Goal: Task Accomplishment & Management: Manage account settings

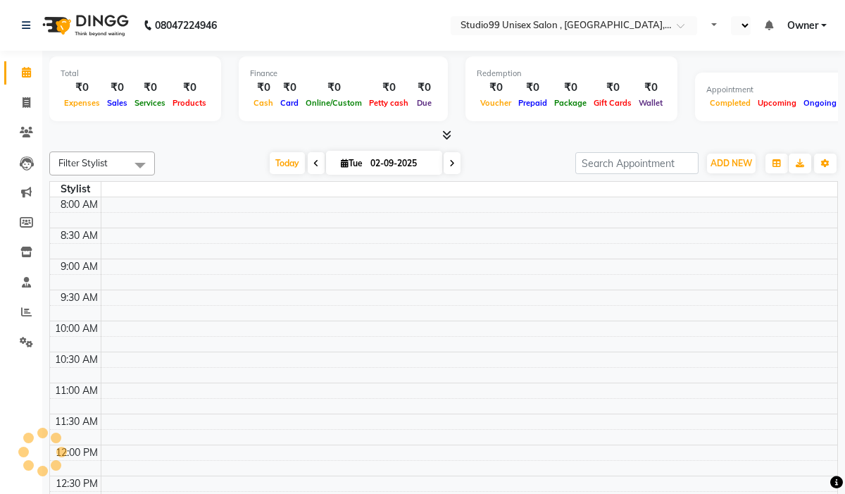
select select "en"
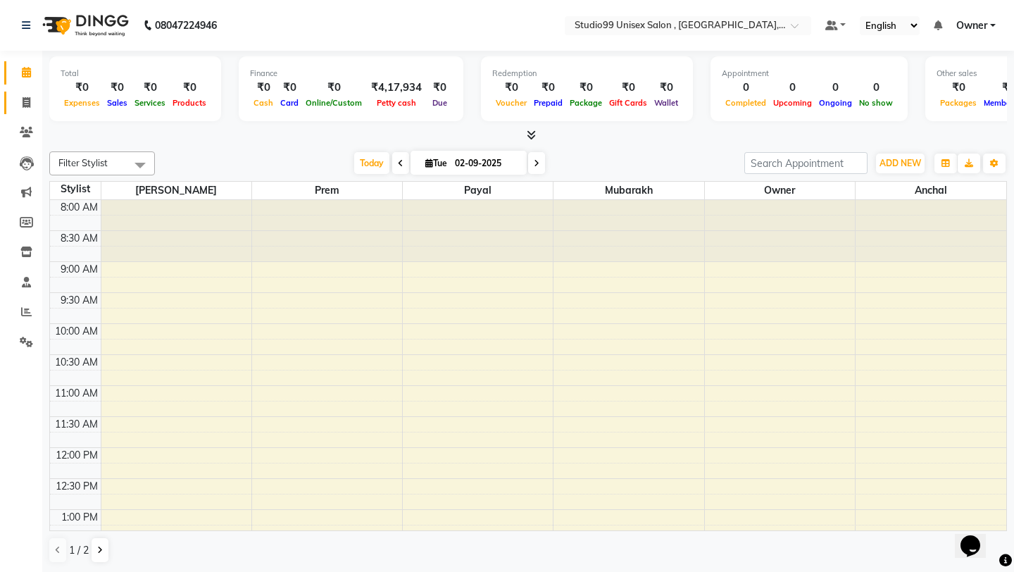
click at [32, 99] on span at bounding box center [26, 103] width 25 height 16
select select "service"
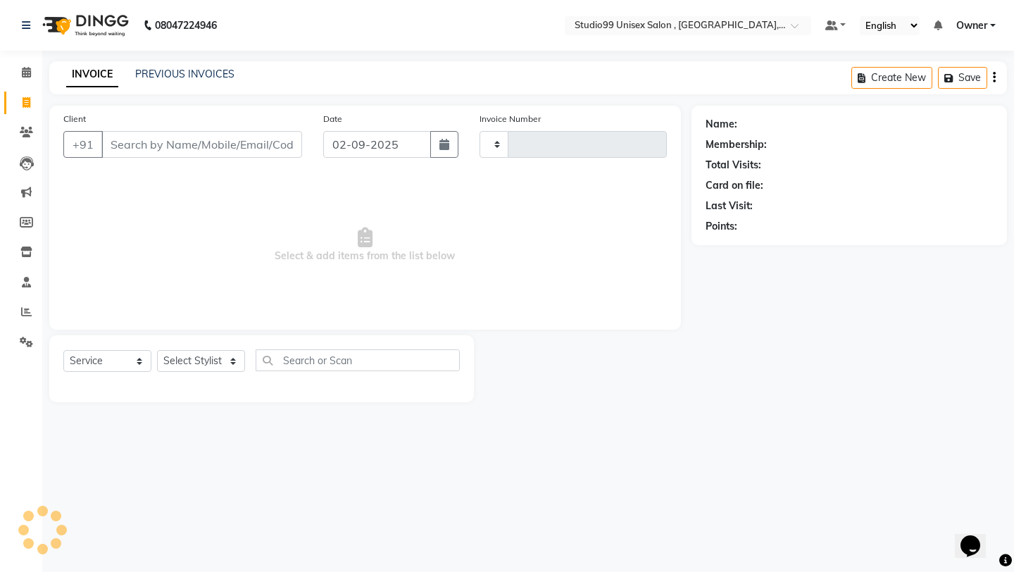
type input "0908"
select select "8117"
click at [179, 70] on link "PREVIOUS INVOICES" at bounding box center [184, 74] width 99 height 13
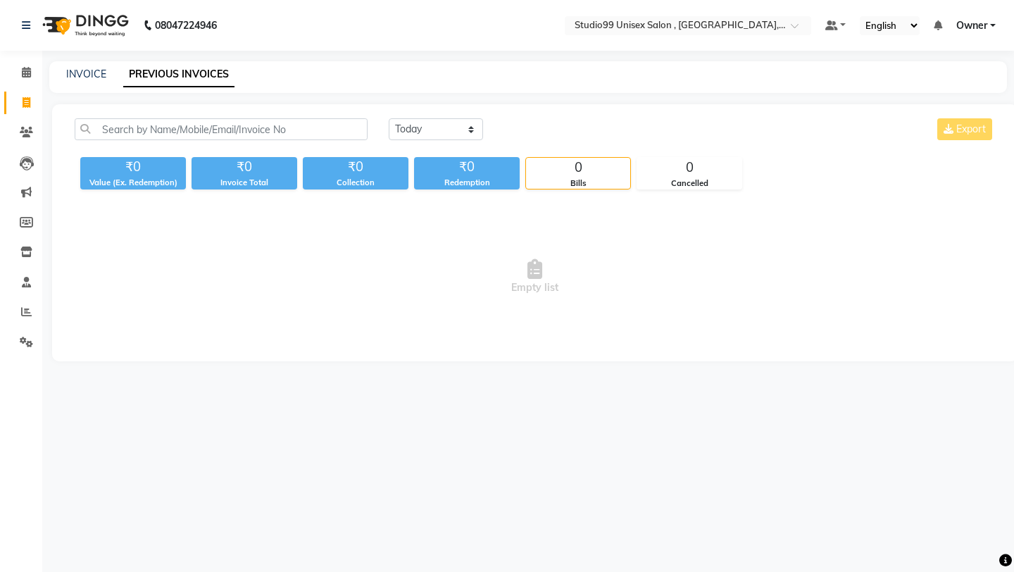
click at [25, 113] on link "Invoice" at bounding box center [21, 103] width 34 height 23
select select "8117"
select select "service"
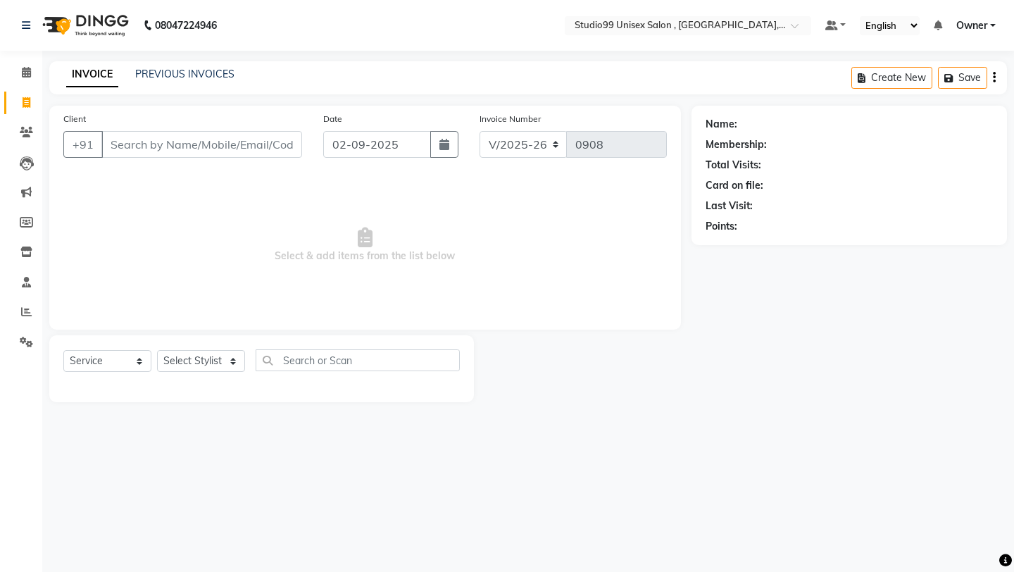
drag, startPoint x: 32, startPoint y: 99, endPoint x: 204, endPoint y: 67, distance: 175.4
click at [204, 67] on div "PREVIOUS INVOICES" at bounding box center [184, 74] width 99 height 15
click at [202, 72] on link "PREVIOUS INVOICES" at bounding box center [184, 74] width 99 height 13
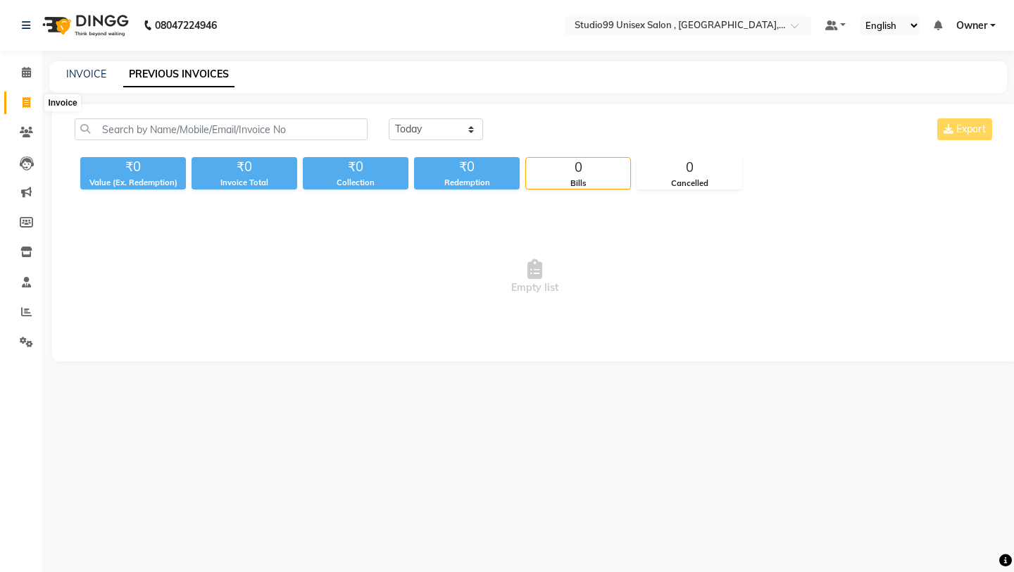
drag, startPoint x: 202, startPoint y: 72, endPoint x: 19, endPoint y: 108, distance: 186.6
click at [19, 108] on span at bounding box center [26, 103] width 25 height 16
select select "8117"
select select "service"
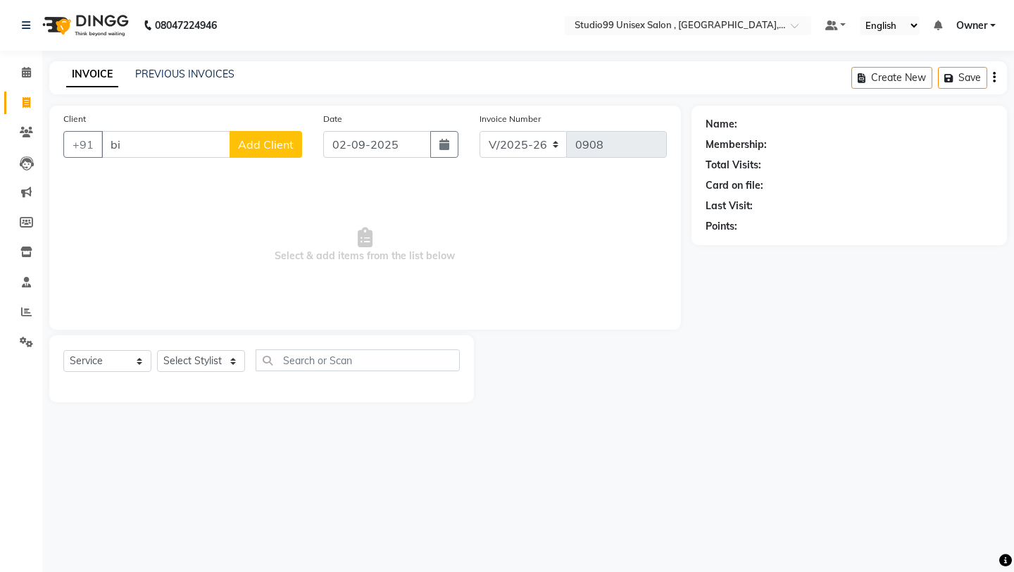
type input "b"
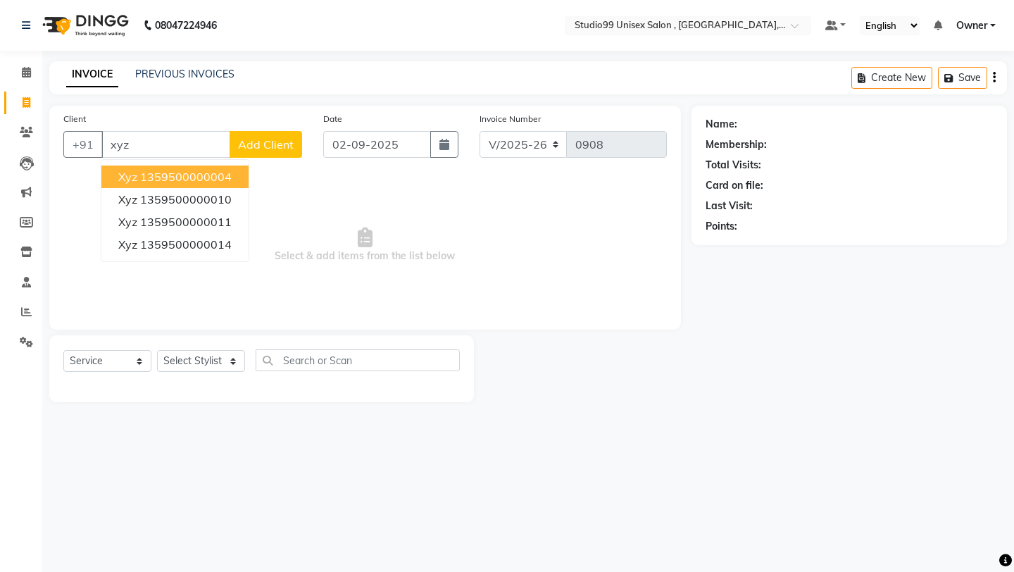
drag, startPoint x: 19, startPoint y: 108, endPoint x: 225, endPoint y: 169, distance: 214.6
click at [225, 169] on button "xyz 1359500000004" at bounding box center [174, 176] width 147 height 23
type input "1359500000004"
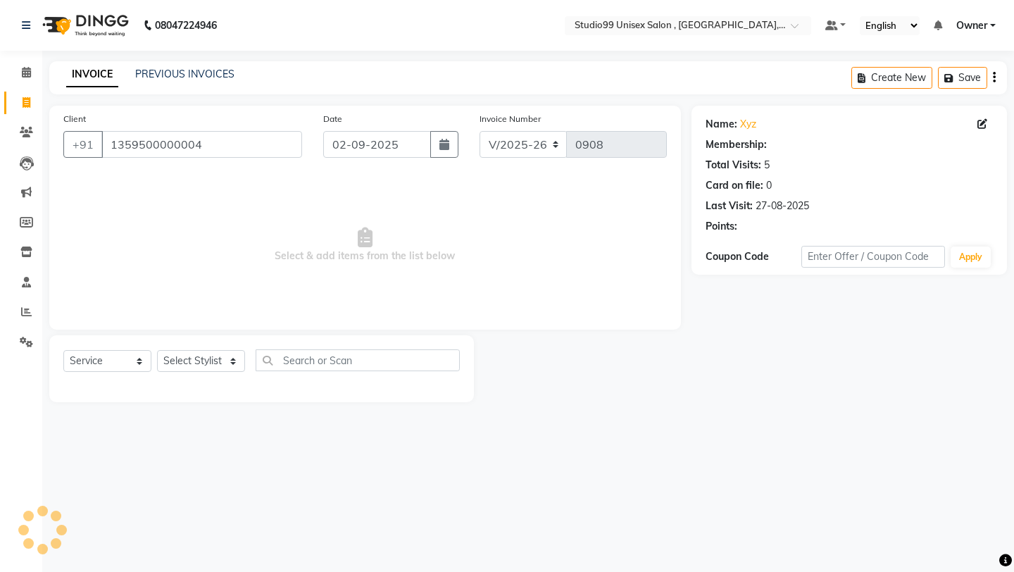
select select "1: Object"
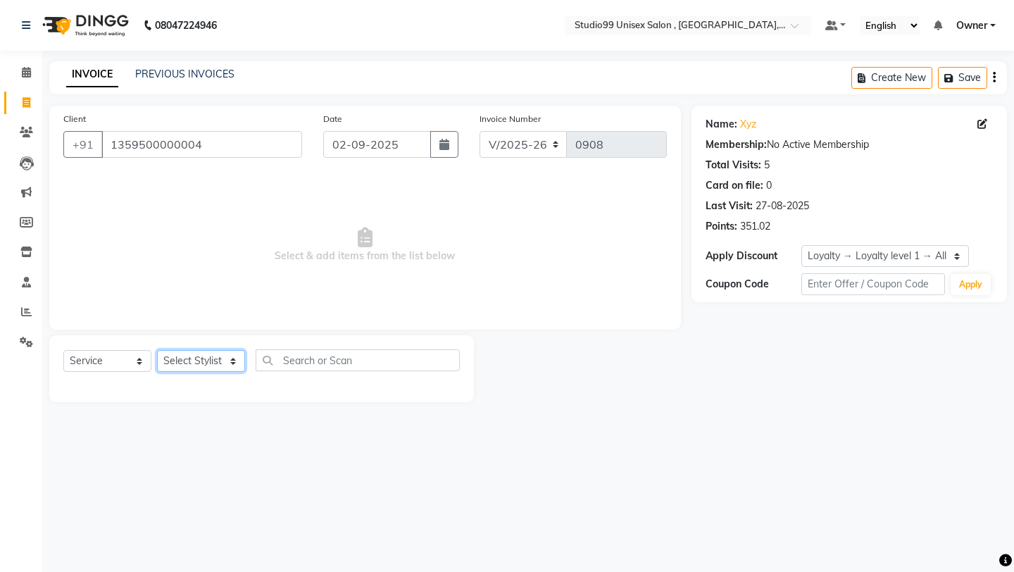
drag, startPoint x: 225, startPoint y: 169, endPoint x: 232, endPoint y: 363, distance: 193.8
click at [232, 363] on select "Select Stylist [PERSON_NAME] Owner [PERSON_NAME] [PERSON_NAME] [PERSON_NAME] su…" at bounding box center [201, 361] width 88 height 22
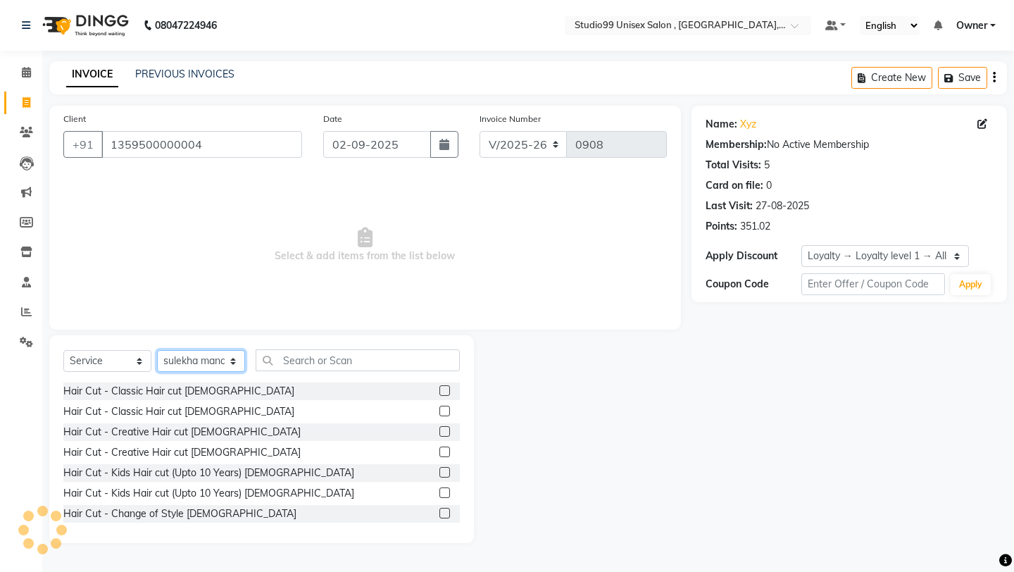
click at [209, 363] on select "Select Stylist [PERSON_NAME] Owner [PERSON_NAME] [PERSON_NAME] [PERSON_NAME] su…" at bounding box center [201, 361] width 88 height 22
select select "83603"
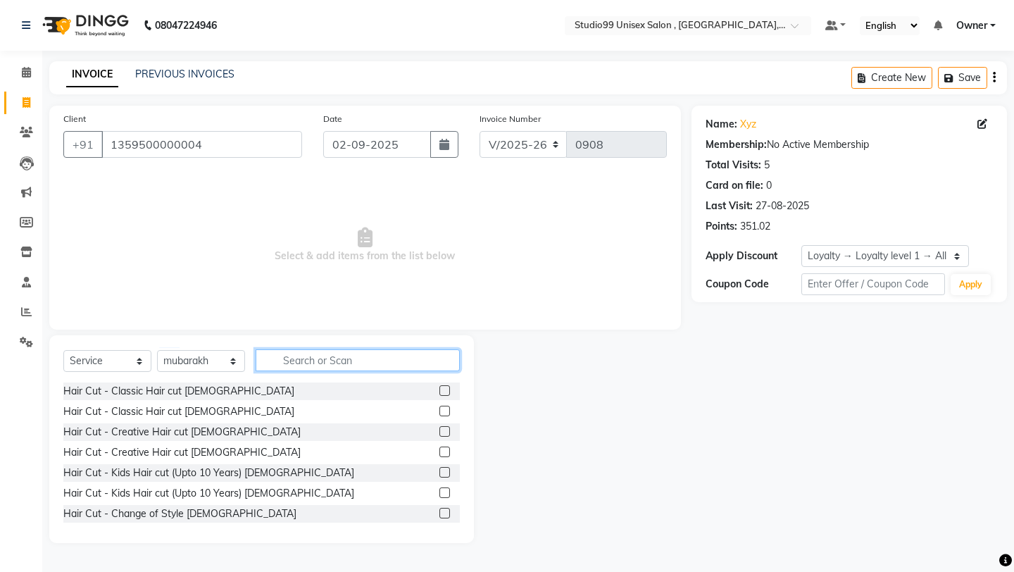
click at [306, 365] on input "text" at bounding box center [358, 360] width 204 height 22
click at [444, 414] on label at bounding box center [444, 411] width 11 height 11
click at [444, 414] on input "checkbox" at bounding box center [443, 411] width 9 height 9
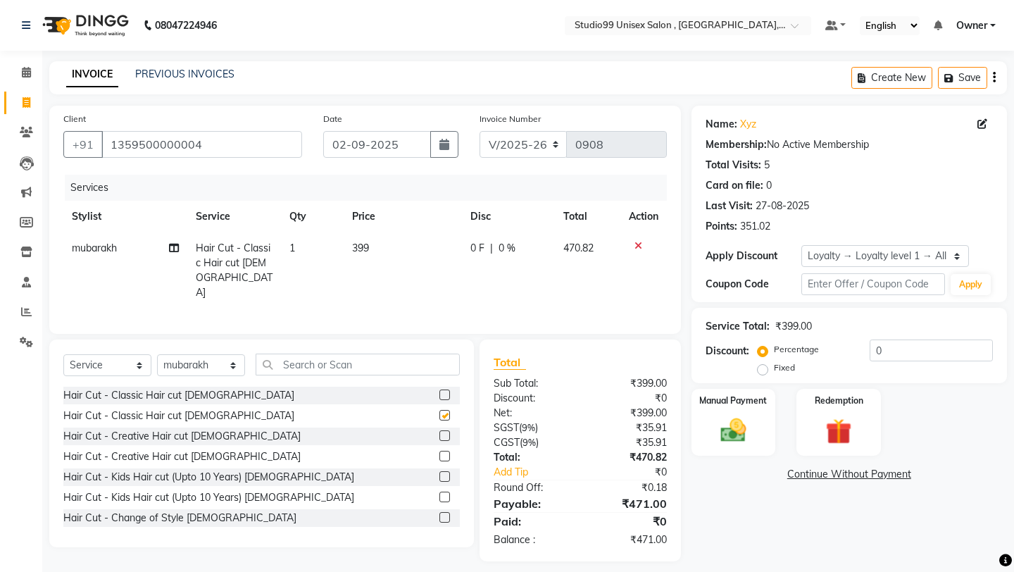
checkbox input "false"
click at [398, 252] on td "399" at bounding box center [403, 270] width 119 height 76
select select "83603"
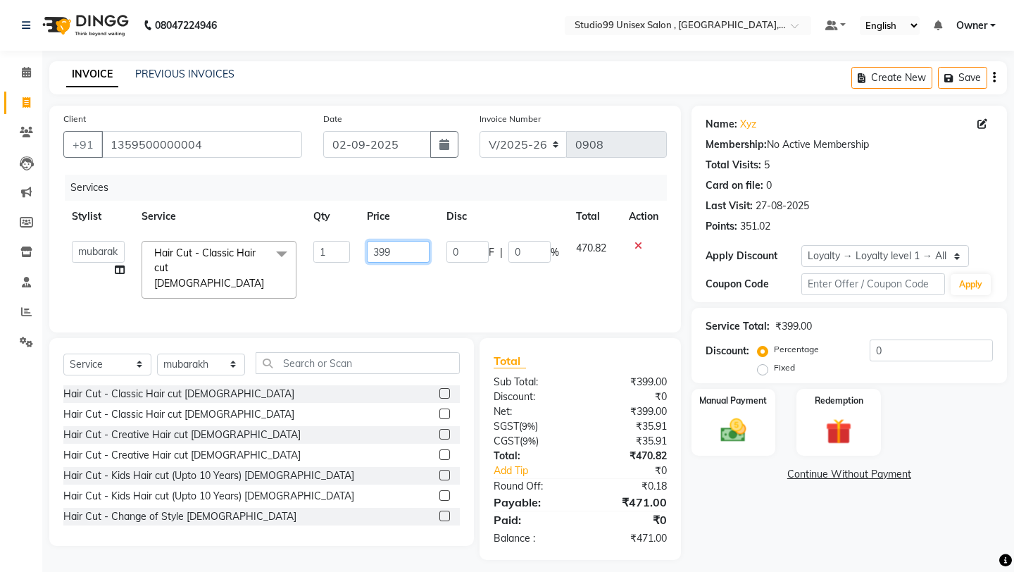
click at [405, 251] on input "399" at bounding box center [398, 252] width 62 height 22
type input "3"
type input "500"
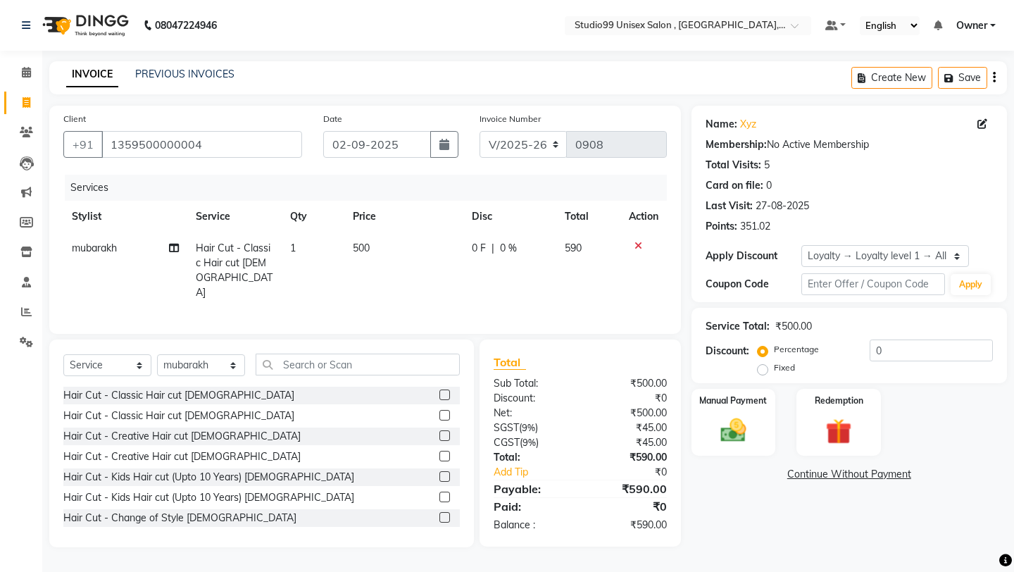
click at [455, 327] on div "Client [PHONE_NUMBER] Date [DATE] Invoice Number V/2025 V/[PHONE_NUMBER] Servic…" at bounding box center [365, 220] width 632 height 228
click at [795, 361] on label "Fixed" at bounding box center [784, 367] width 21 height 13
click at [770, 363] on input "Fixed" at bounding box center [766, 368] width 10 height 10
radio input "true"
click at [844, 351] on input "0" at bounding box center [931, 350] width 123 height 22
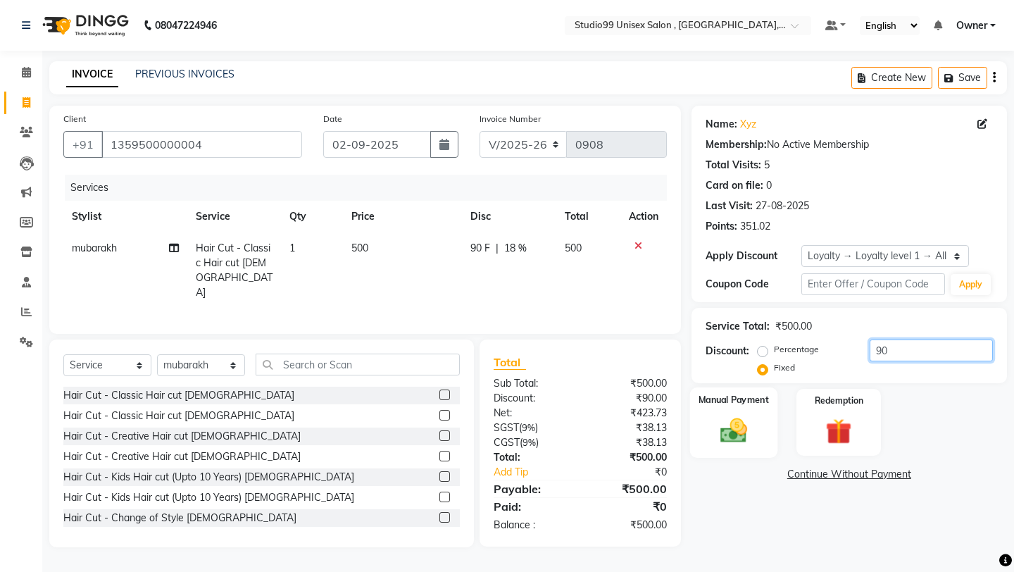
type input "90"
click at [732, 421] on img at bounding box center [733, 430] width 44 height 31
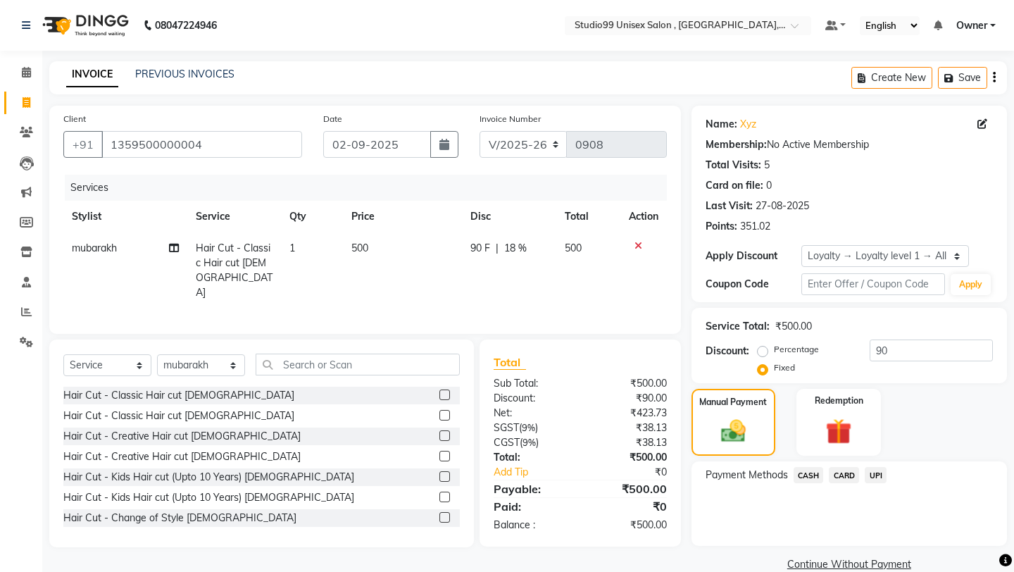
click at [816, 467] on span "CASH" at bounding box center [809, 475] width 30 height 16
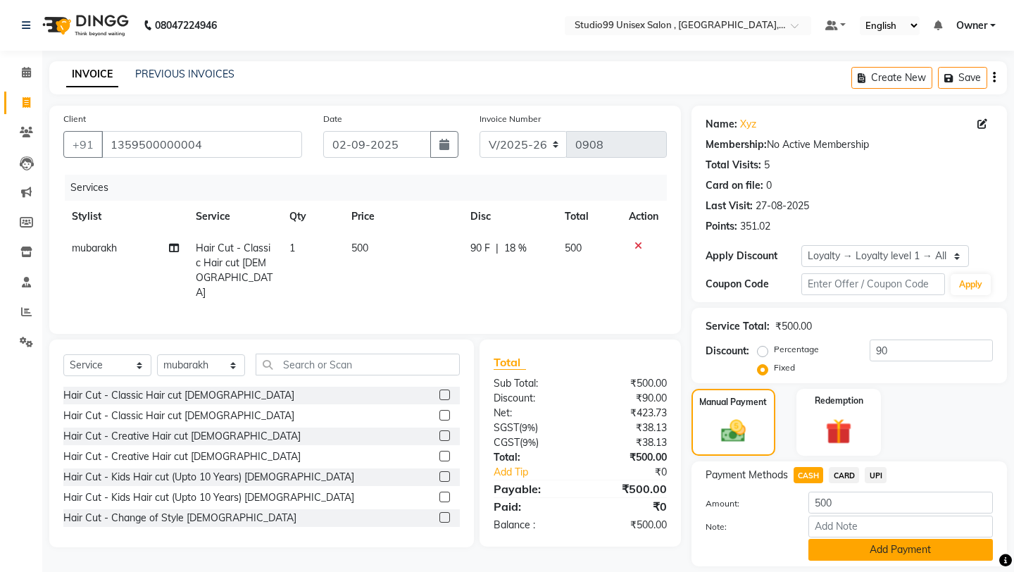
click at [830, 493] on button "Add Payment" at bounding box center [900, 550] width 185 height 22
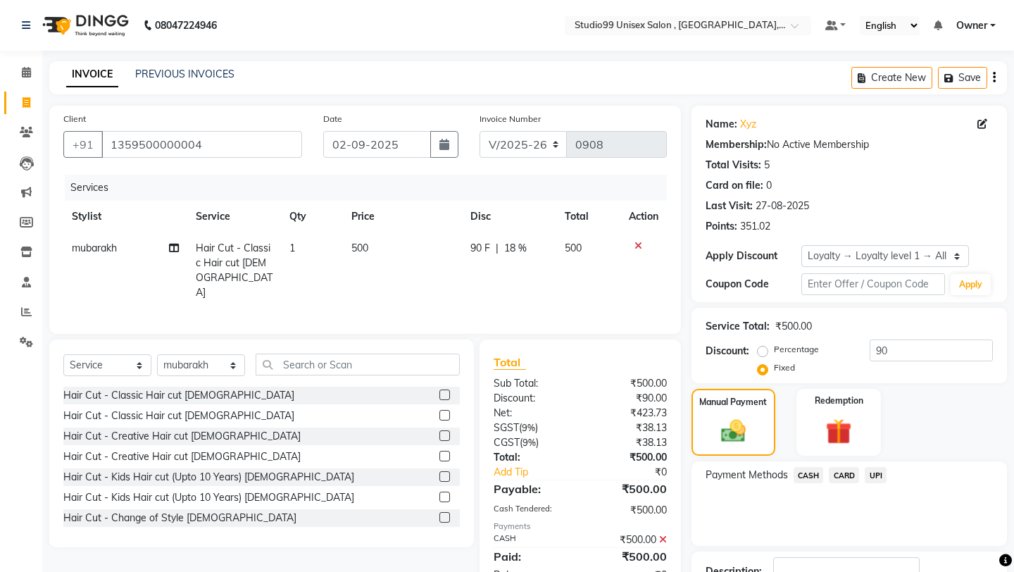
click at [803, 493] on div "Payment Methods CASH CARD UPI" at bounding box center [849, 503] width 315 height 85
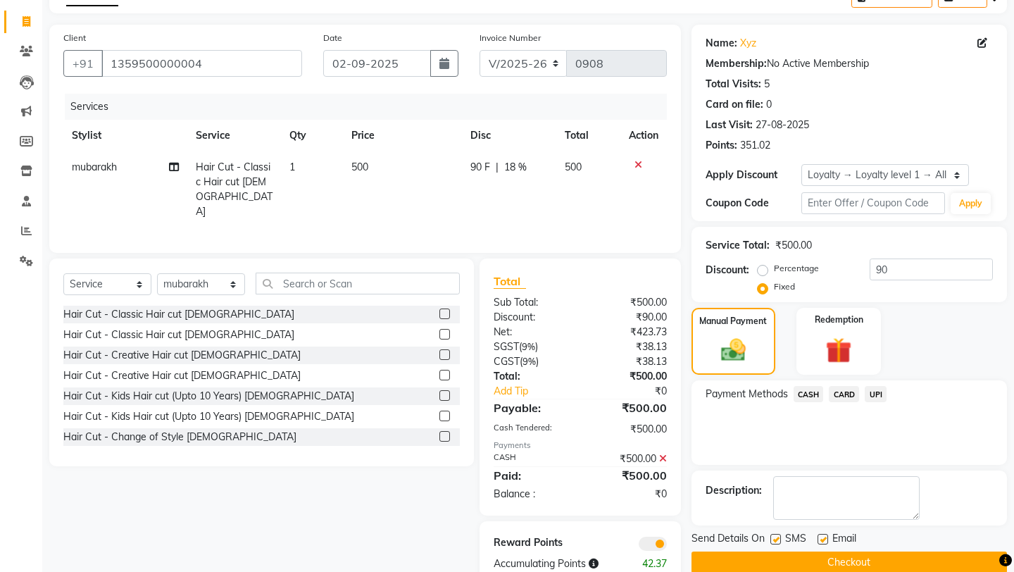
scroll to position [111, 0]
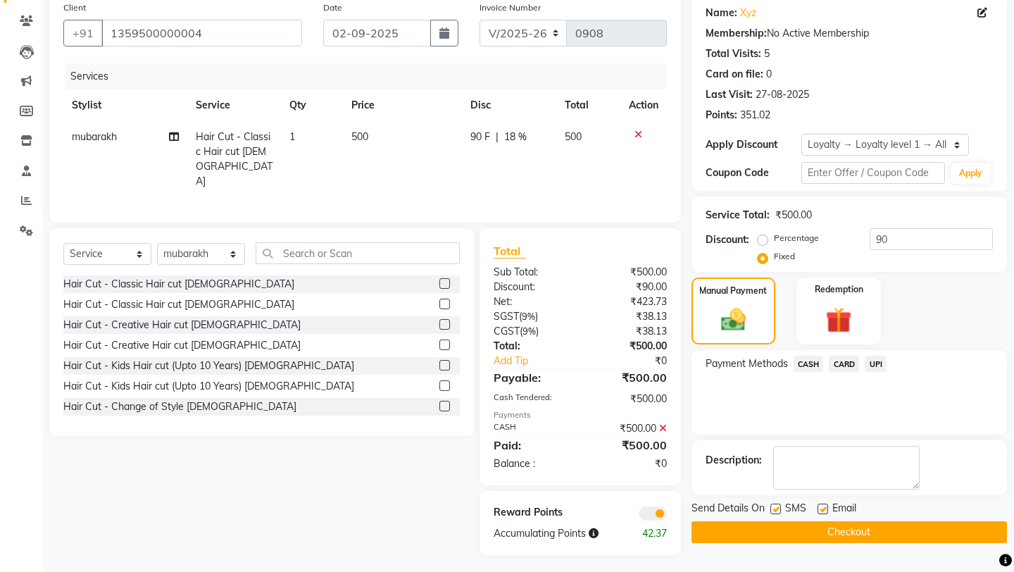
click at [804, 493] on button "Checkout" at bounding box center [849, 532] width 315 height 22
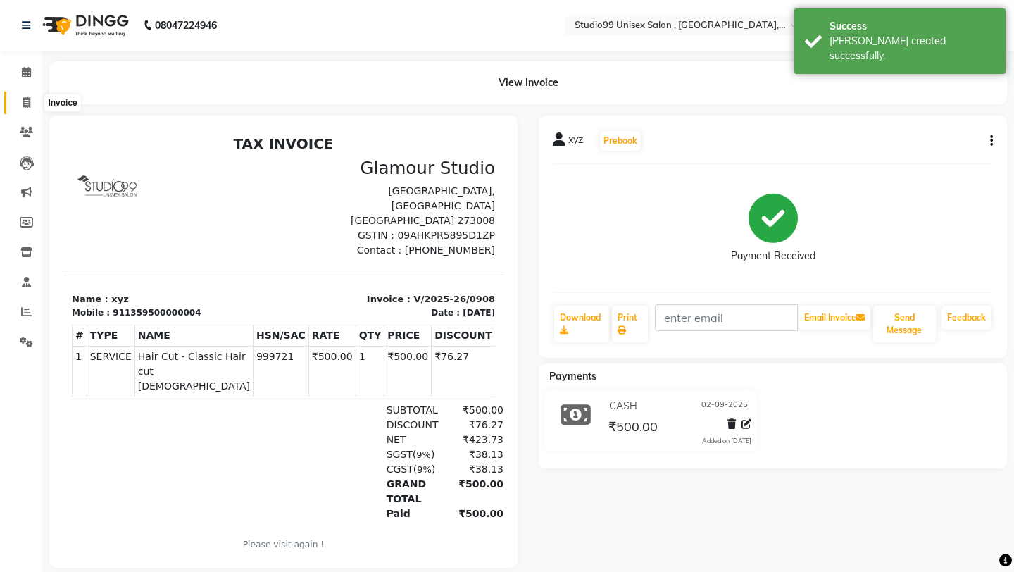
click at [29, 104] on icon at bounding box center [27, 102] width 8 height 11
select select "service"
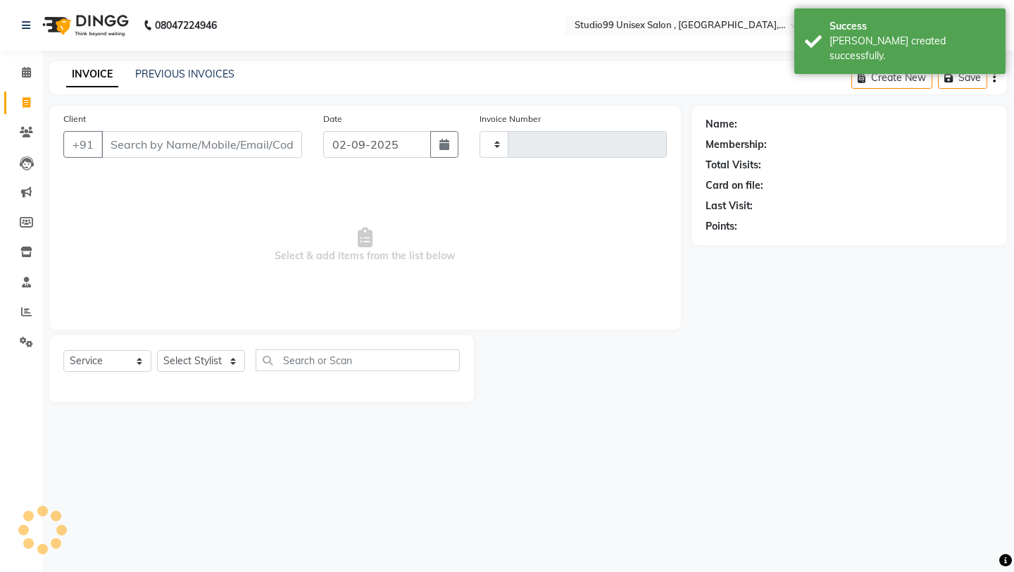
type input "0909"
select select "8117"
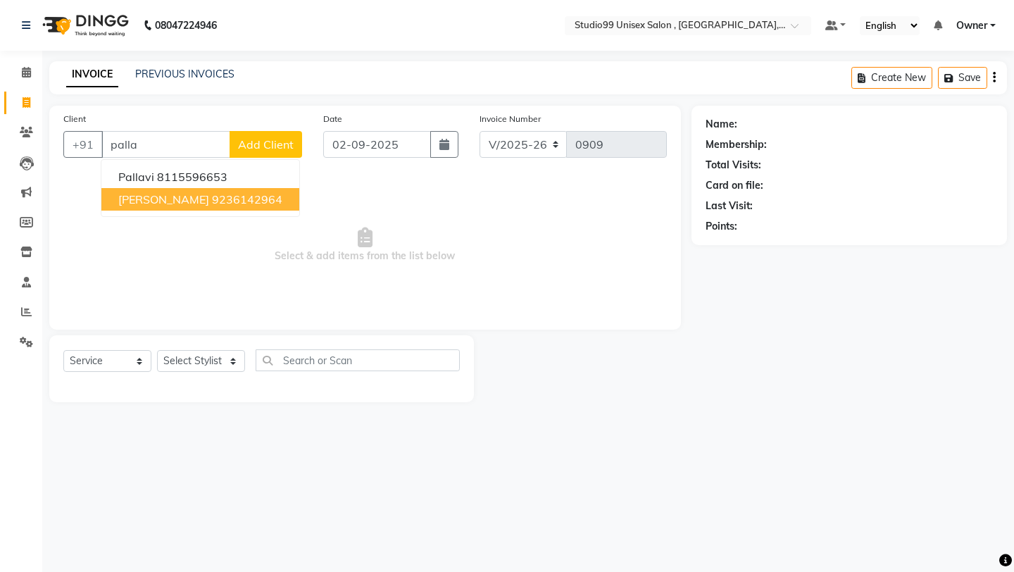
click at [212, 195] on ngb-highlight "9236142964" at bounding box center [247, 199] width 70 height 14
type input "9236142964"
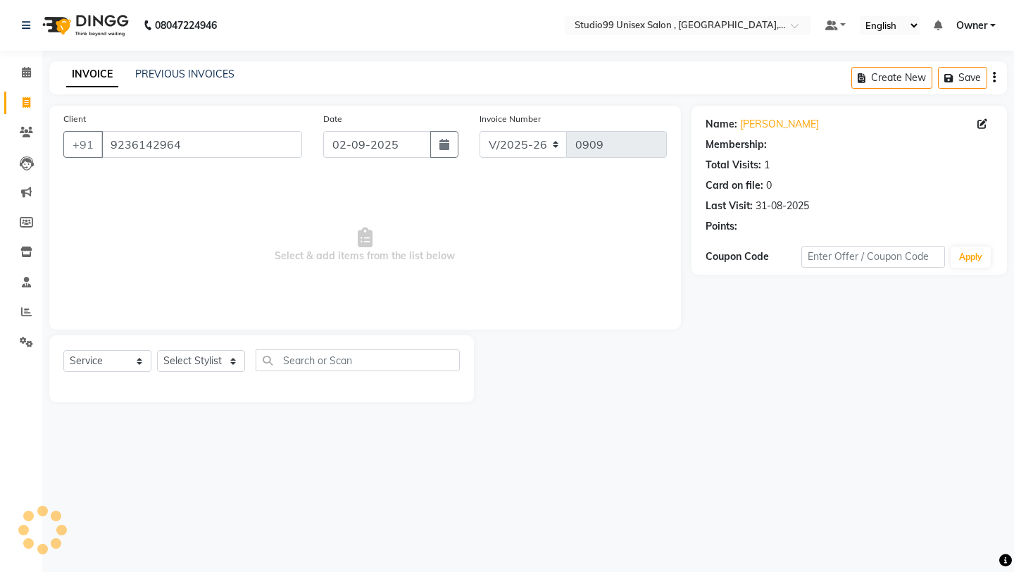
select select "1: Object"
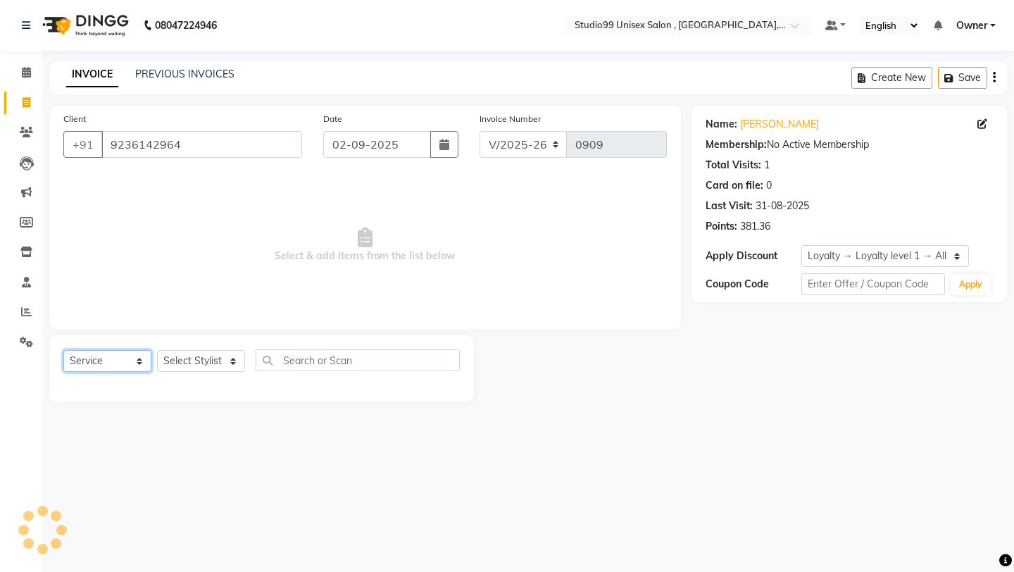
click at [103, 363] on select "Select Service Product Membership Package Voucher Prepaid Gift Card" at bounding box center [107, 361] width 88 height 22
select select "product"
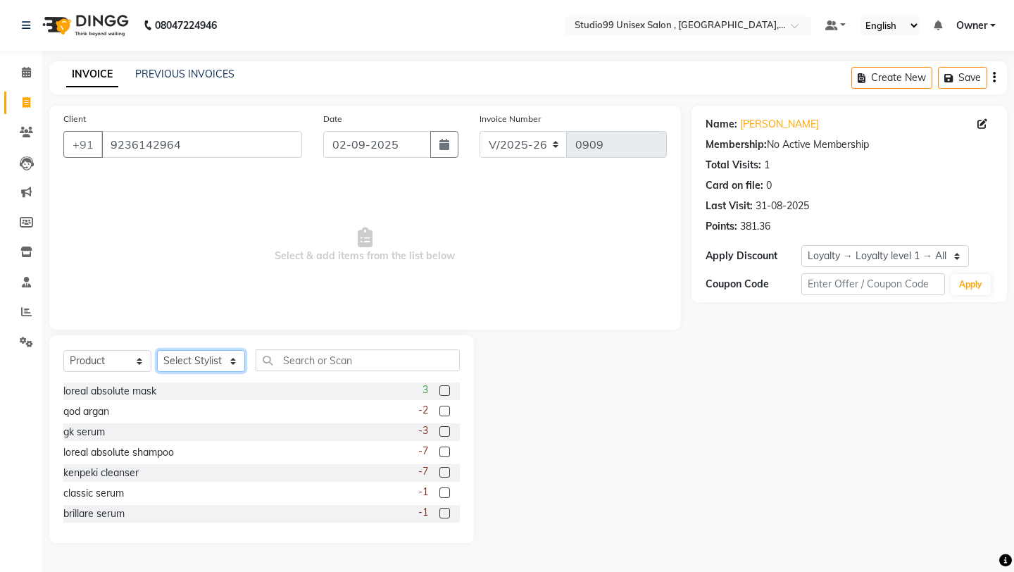
click at [189, 370] on select "Select Stylist [PERSON_NAME] Owner [PERSON_NAME] [PERSON_NAME] [PERSON_NAME] su…" at bounding box center [201, 361] width 88 height 22
click at [300, 359] on input "text" at bounding box center [358, 360] width 204 height 22
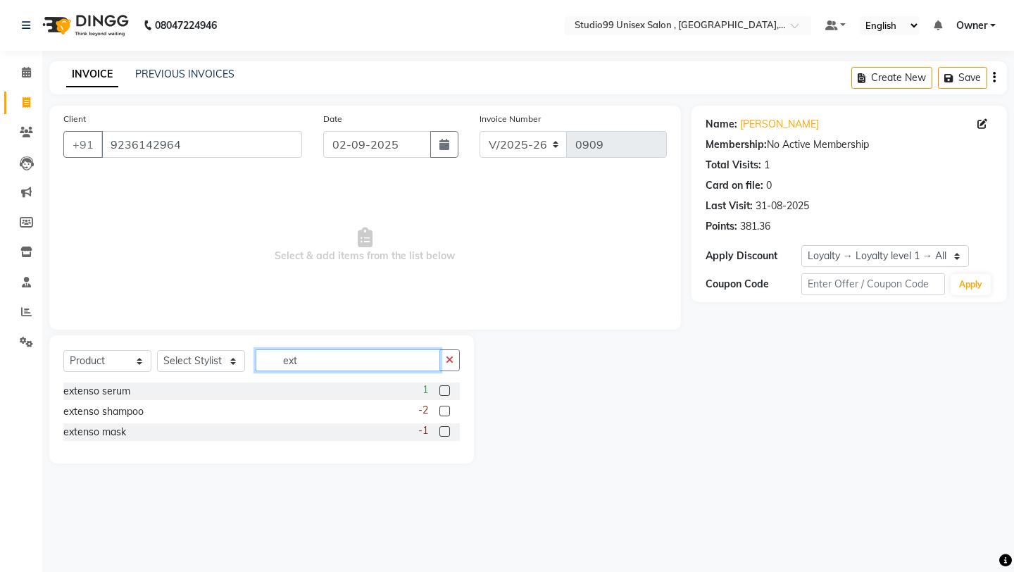
type input "ext"
click at [446, 431] on label at bounding box center [444, 431] width 11 height 11
click at [446, 431] on input "checkbox" at bounding box center [443, 431] width 9 height 9
checkbox input "false"
click at [442, 411] on label at bounding box center [444, 411] width 11 height 11
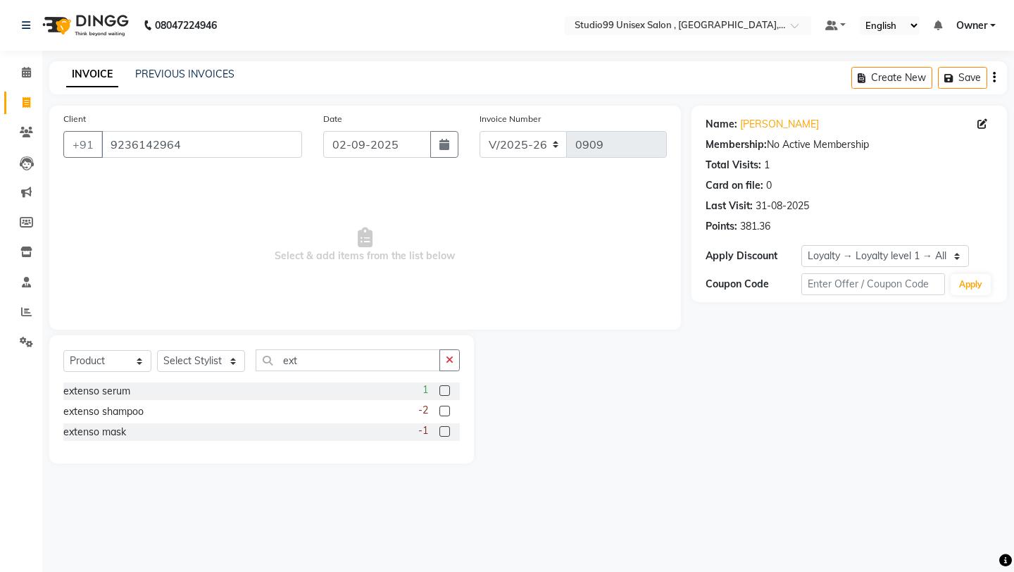
click at [442, 411] on input "checkbox" at bounding box center [443, 411] width 9 height 9
click at [361, 296] on span "Select & add items from the list below" at bounding box center [365, 245] width 604 height 141
click at [445, 413] on label at bounding box center [444, 411] width 11 height 11
click at [445, 413] on input "checkbox" at bounding box center [443, 411] width 9 height 9
checkbox input "false"
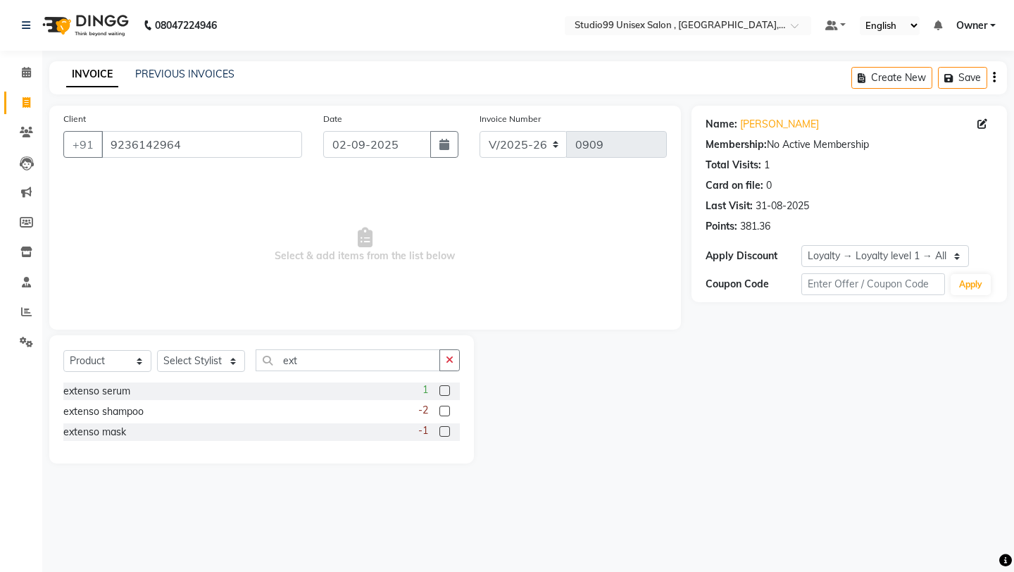
click at [446, 393] on label at bounding box center [444, 390] width 11 height 11
click at [446, 393] on input "checkbox" at bounding box center [443, 391] width 9 height 9
checkbox input "false"
click at [461, 303] on span "Select & add items from the list below" at bounding box center [365, 245] width 604 height 141
click at [214, 363] on select "Select Stylist [PERSON_NAME] Owner [PERSON_NAME] [PERSON_NAME] [PERSON_NAME] su…" at bounding box center [201, 361] width 88 height 22
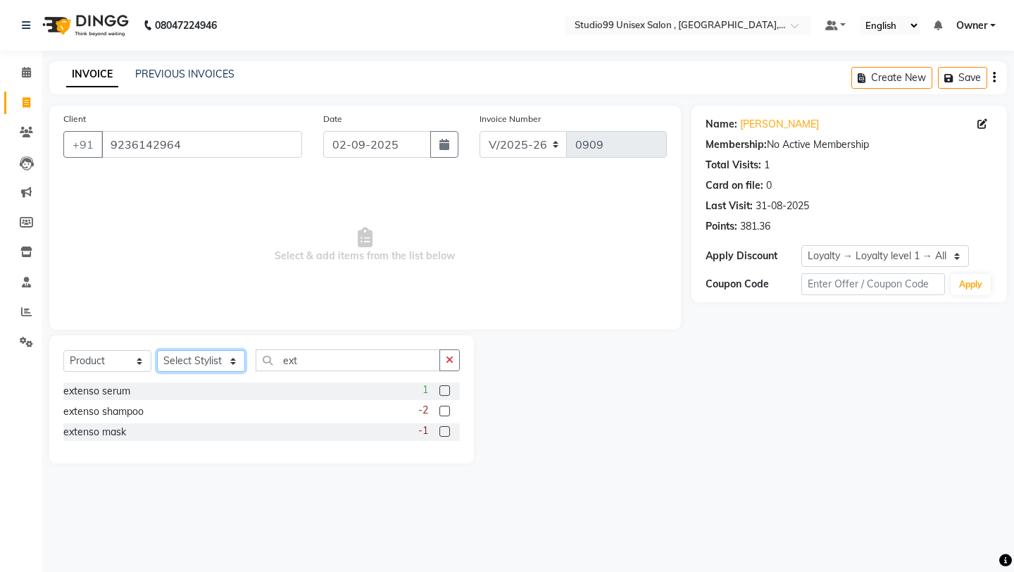
select select "84658"
click at [443, 411] on label at bounding box center [444, 411] width 11 height 11
click at [443, 411] on input "checkbox" at bounding box center [443, 411] width 9 height 9
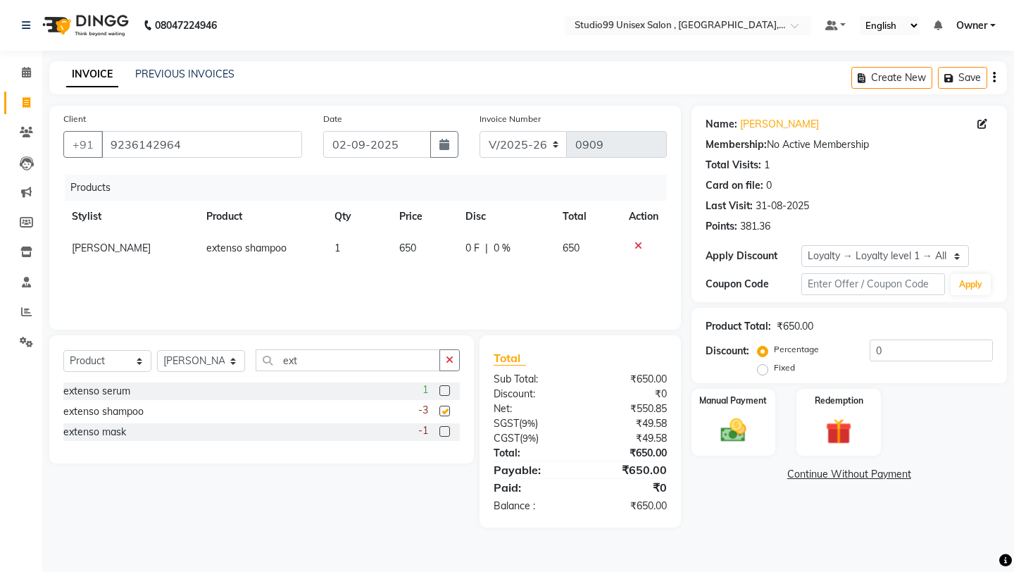
checkbox input "false"
click at [443, 432] on label at bounding box center [444, 431] width 11 height 11
click at [443, 432] on input "checkbox" at bounding box center [443, 431] width 9 height 9
checkbox input "false"
click at [795, 361] on label "Fixed" at bounding box center [784, 367] width 21 height 13
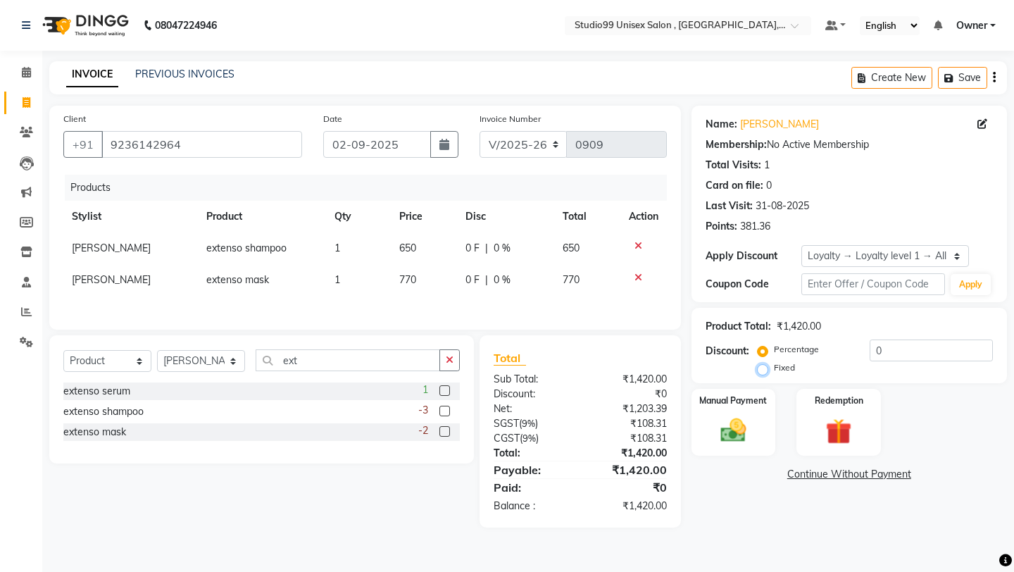
click at [770, 363] on input "Fixed" at bounding box center [766, 368] width 10 height 10
radio input "true"
click at [844, 349] on input "0" at bounding box center [931, 350] width 123 height 22
type input "50"
click at [717, 415] on img at bounding box center [733, 430] width 44 height 31
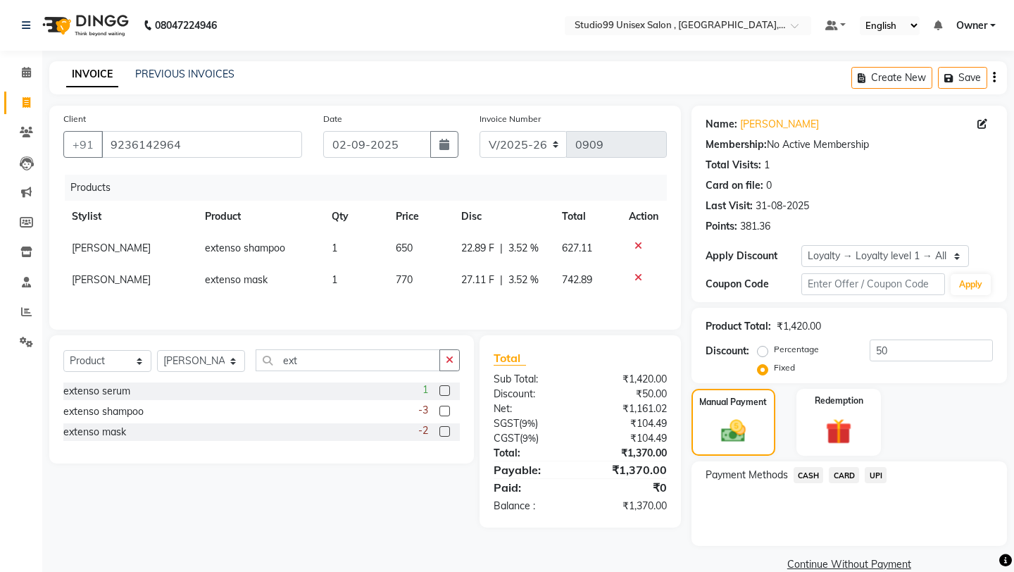
click at [816, 467] on span "CASH" at bounding box center [809, 475] width 30 height 16
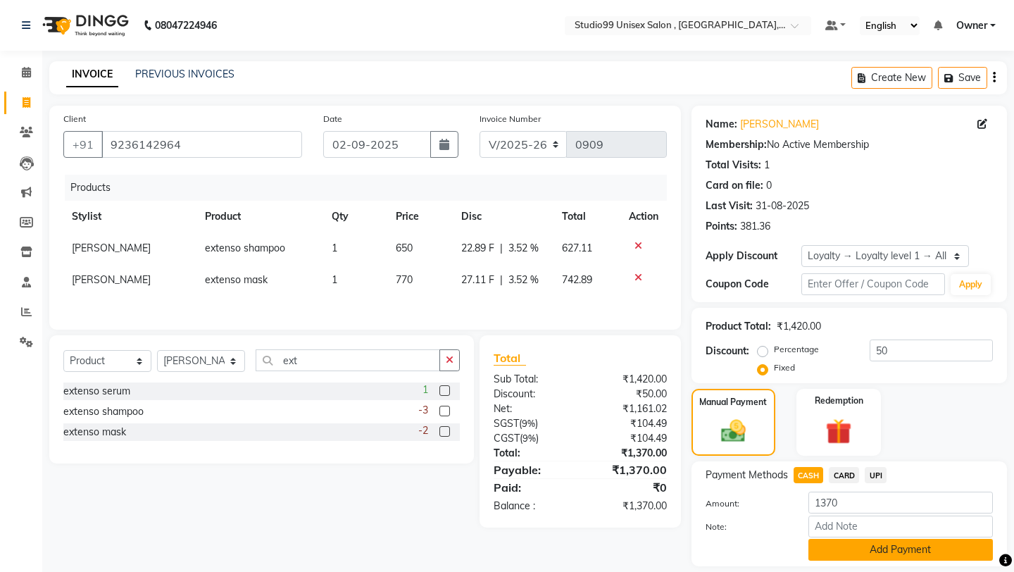
click at [816, 493] on button "Add Payment" at bounding box center [900, 550] width 185 height 22
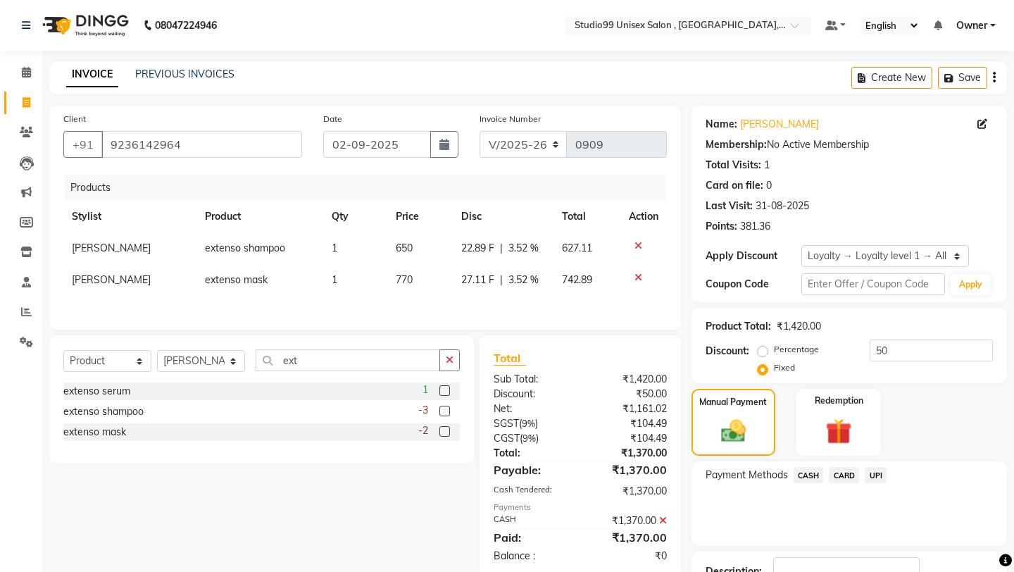
click at [805, 493] on div "Payment Methods CASH CARD UPI" at bounding box center [849, 503] width 315 height 85
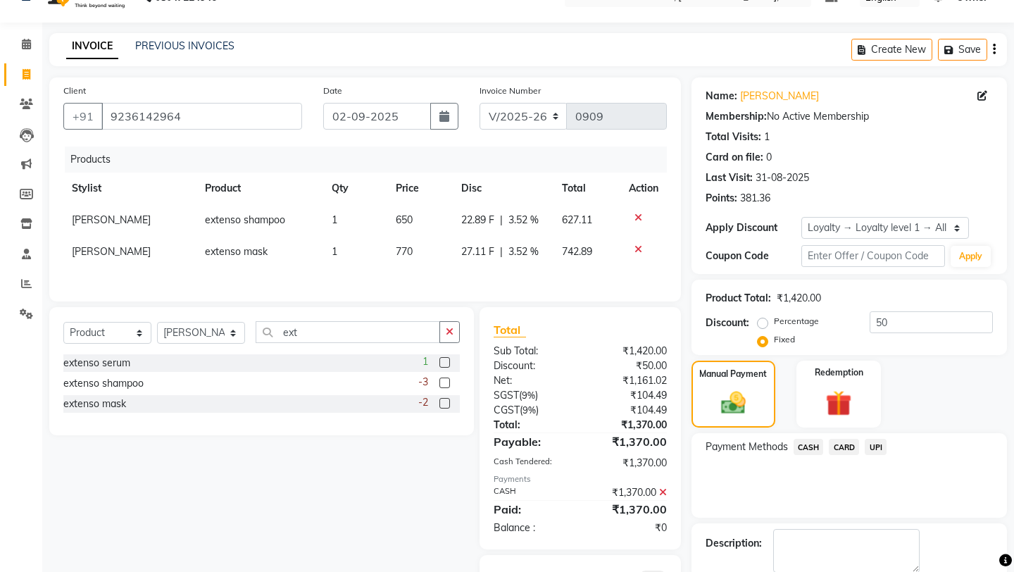
scroll to position [96, 0]
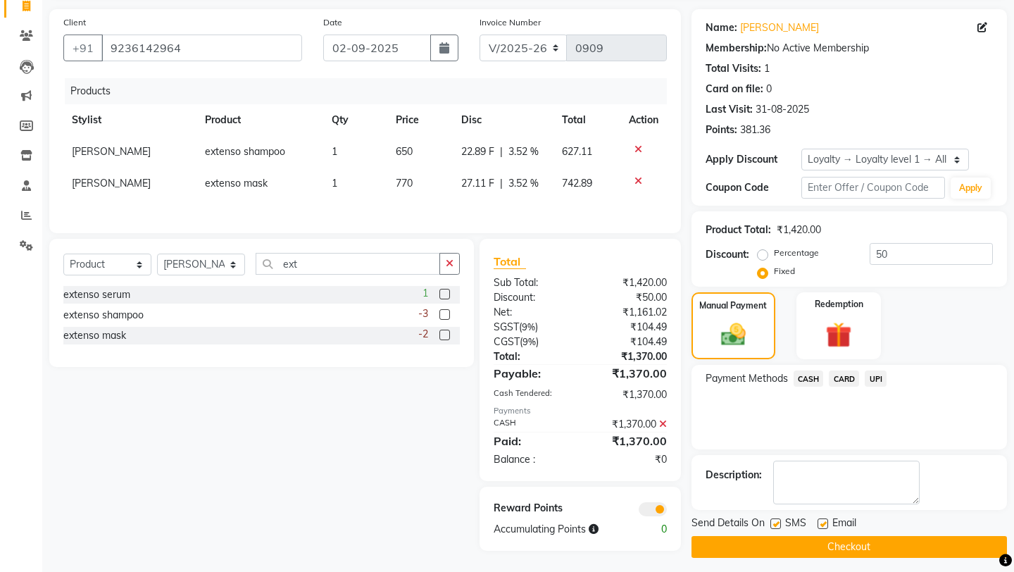
click at [793, 493] on span "SMS" at bounding box center [795, 525] width 21 height 18
click at [793, 493] on button "Checkout" at bounding box center [849, 547] width 315 height 22
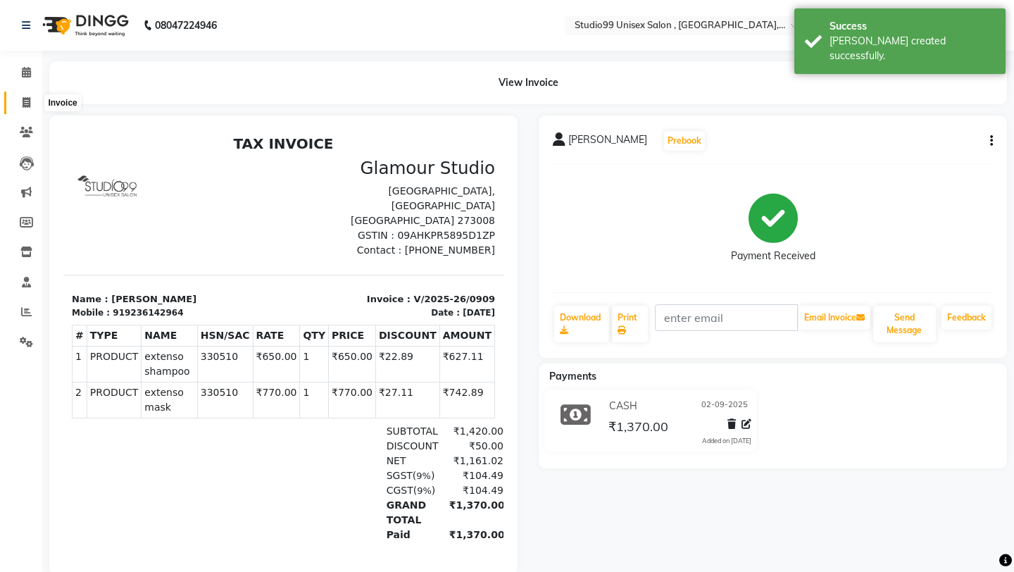
click at [23, 104] on icon at bounding box center [27, 102] width 8 height 11
select select "8117"
select select "service"
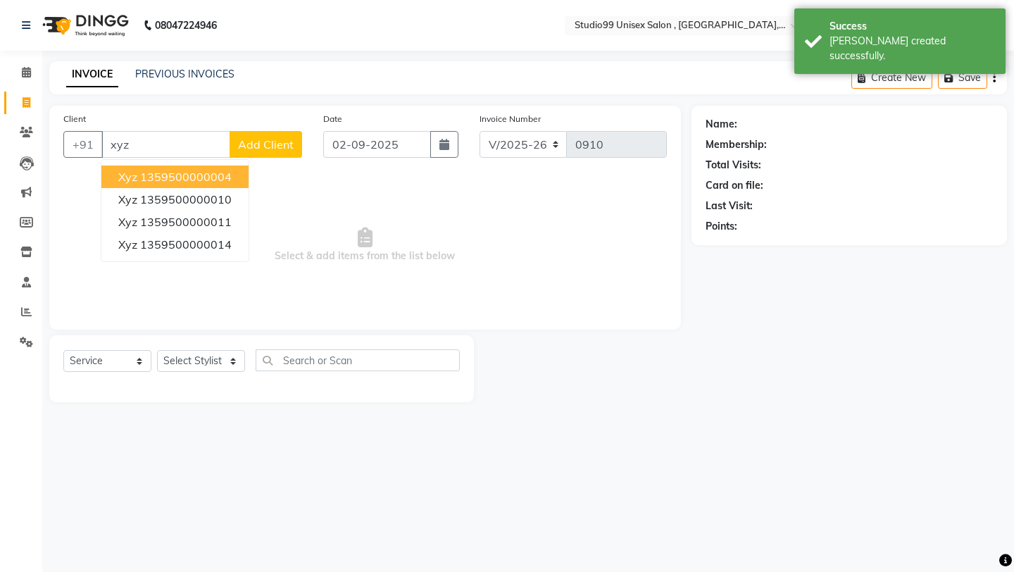
click at [171, 175] on ngb-highlight "1359500000004" at bounding box center [186, 177] width 92 height 14
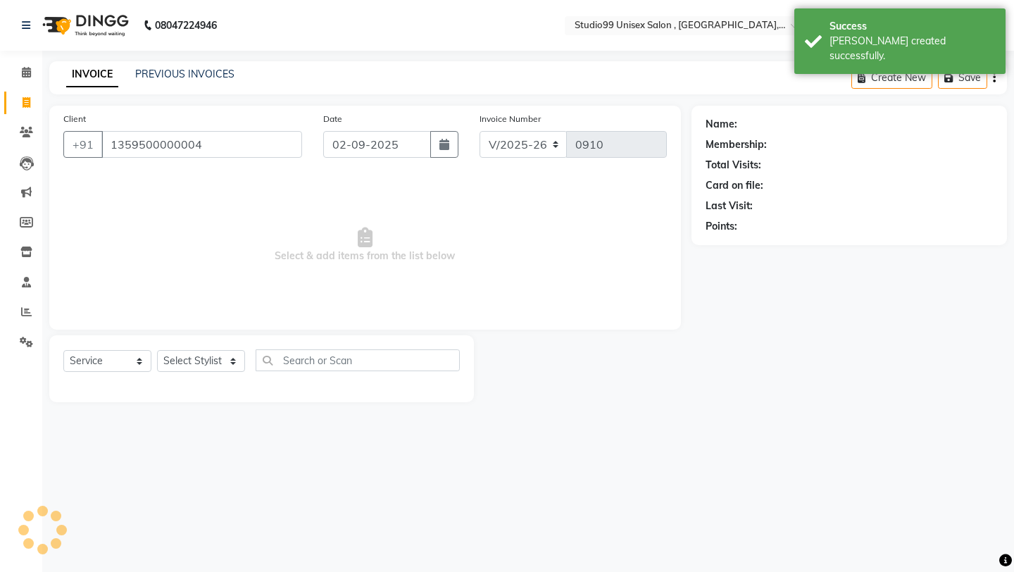
type input "1359500000004"
select select "1: Object"
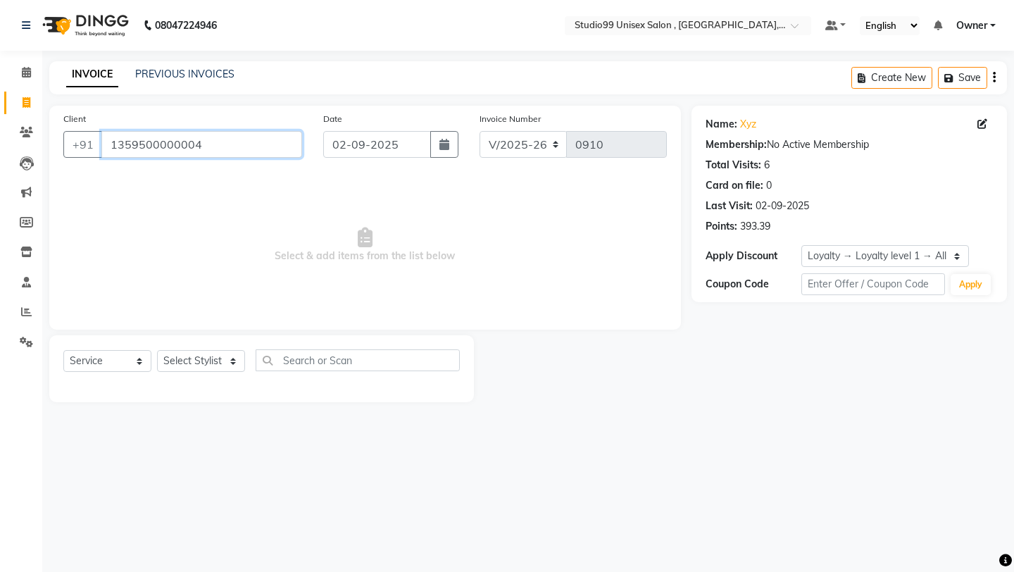
click at [225, 146] on input "1359500000004" at bounding box center [201, 144] width 201 height 27
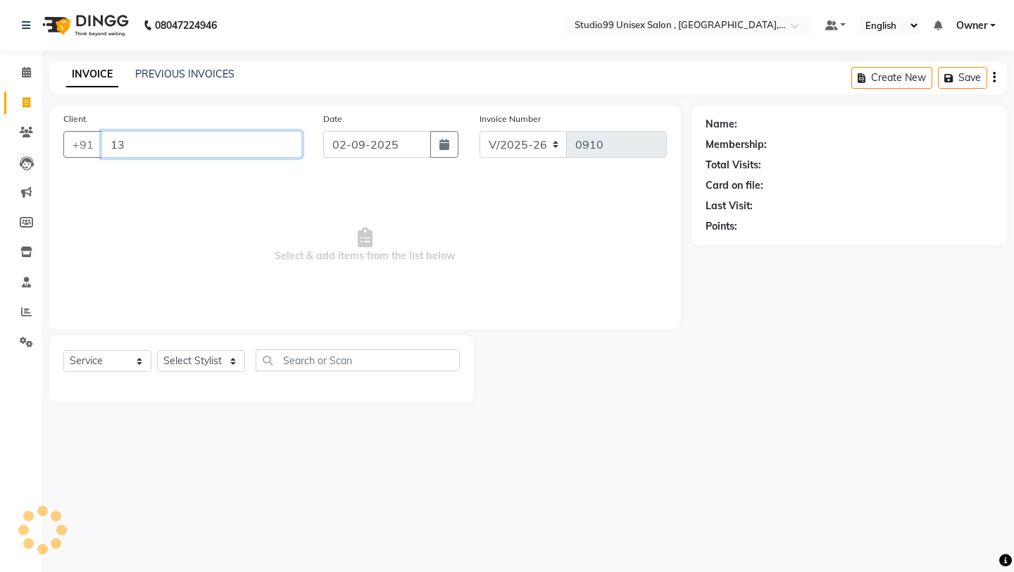
type input "1"
type input "7068864611"
click at [305, 144] on div "Client [PHONE_NUMBER] Add Client" at bounding box center [183, 140] width 260 height 58
click at [279, 144] on span "Add Client" at bounding box center [266, 144] width 56 height 14
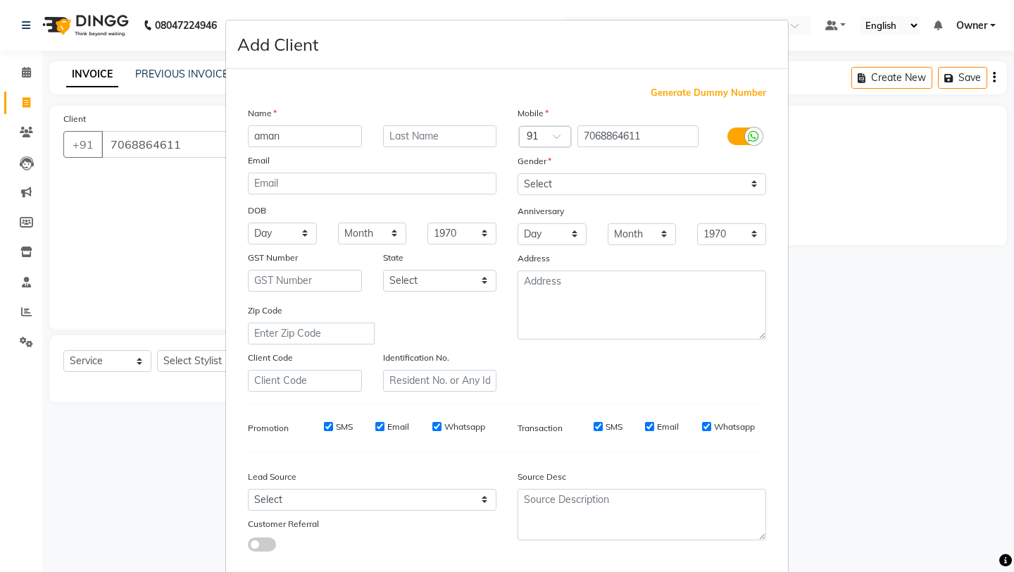
type input "aman"
click at [602, 186] on select "Select [DEMOGRAPHIC_DATA] [DEMOGRAPHIC_DATA] Other Prefer Not To Say" at bounding box center [642, 184] width 249 height 22
select select "[DEMOGRAPHIC_DATA]"
click at [606, 369] on div "Mobile Country Code × 91 7068864611 Gender Select [DEMOGRAPHIC_DATA] [DEMOGRAPH…" at bounding box center [642, 249] width 270 height 286
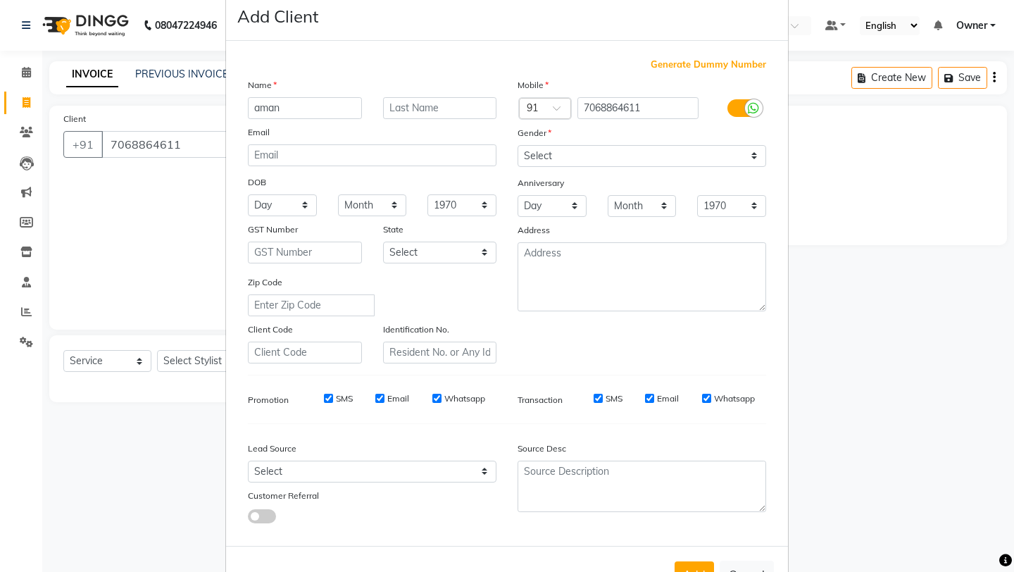
scroll to position [77, 0]
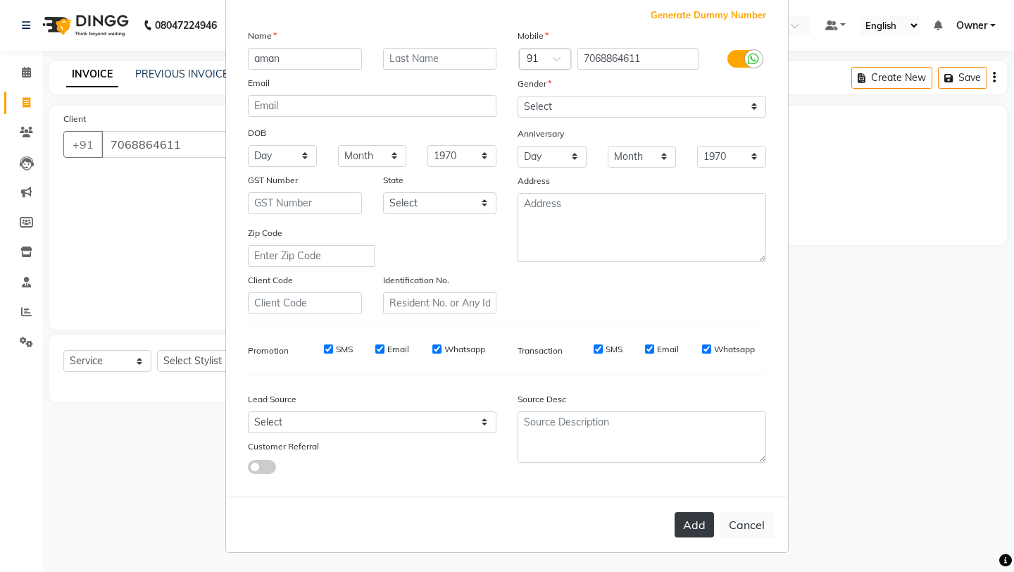
click at [698, 493] on button "Add" at bounding box center [694, 524] width 39 height 25
select select
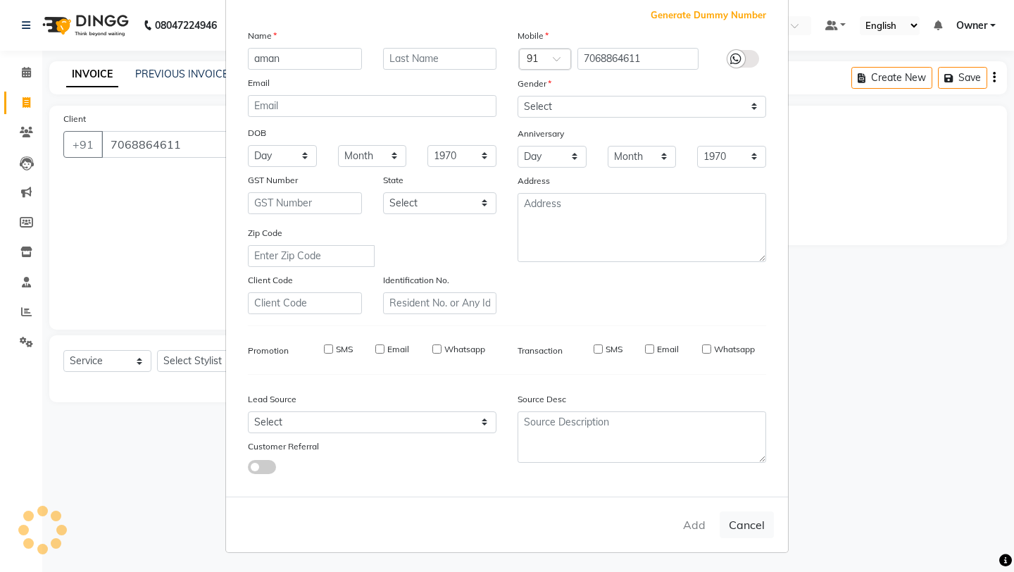
select select
checkbox input "false"
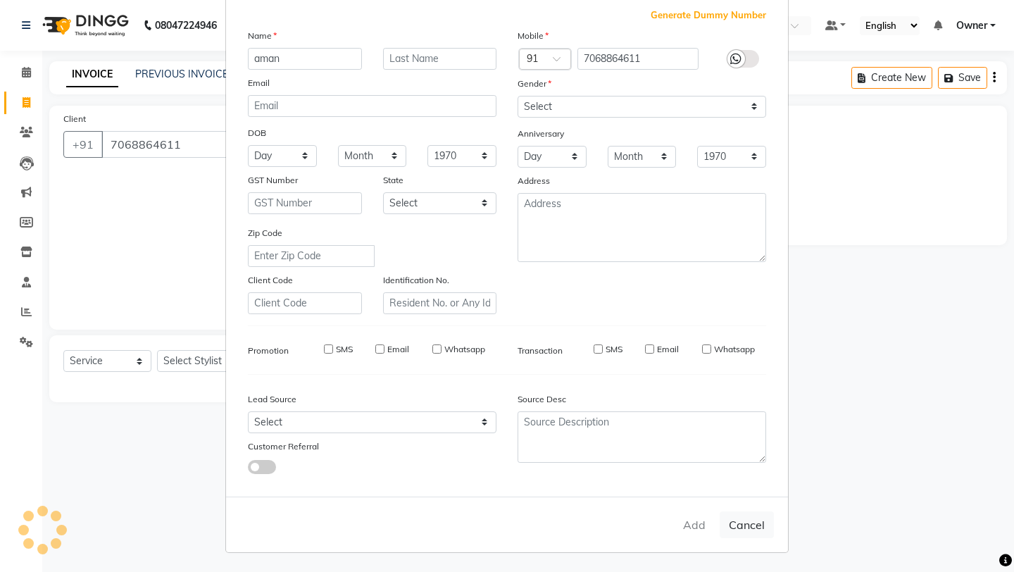
checkbox input "false"
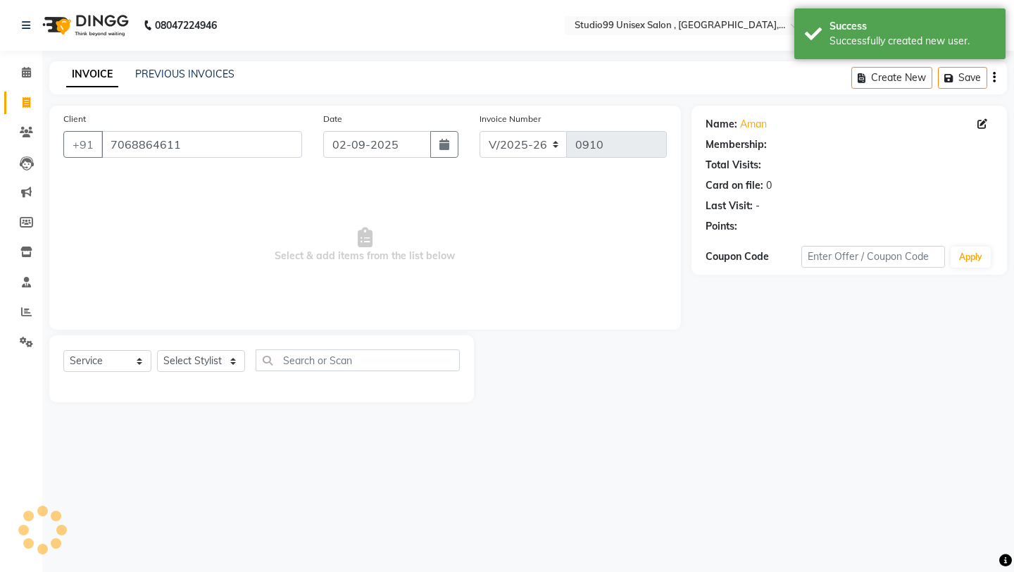
select select "1: Object"
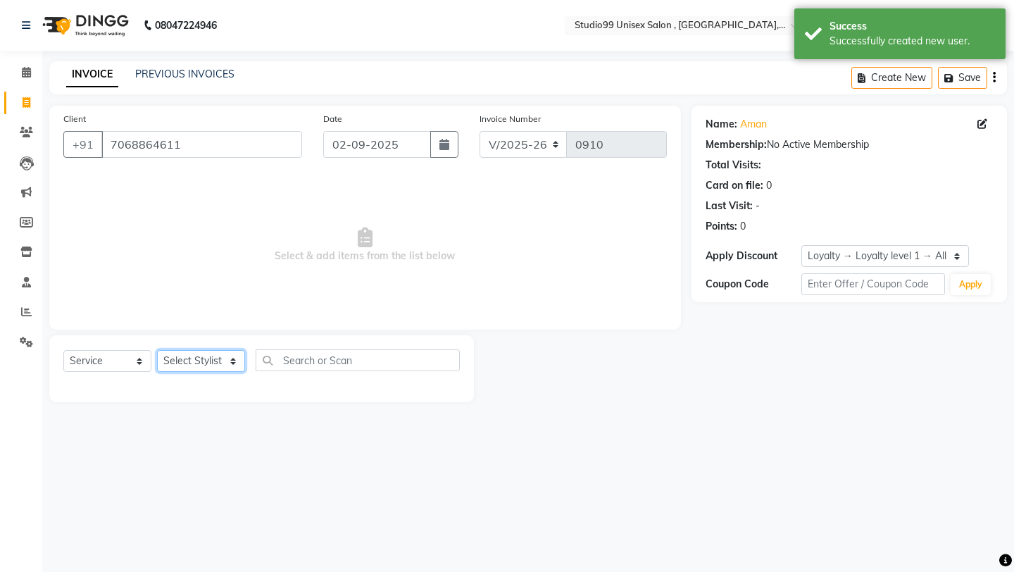
click at [198, 358] on select "Select Stylist [PERSON_NAME] Owner [PERSON_NAME] [PERSON_NAME] [PERSON_NAME] su…" at bounding box center [201, 361] width 88 height 22
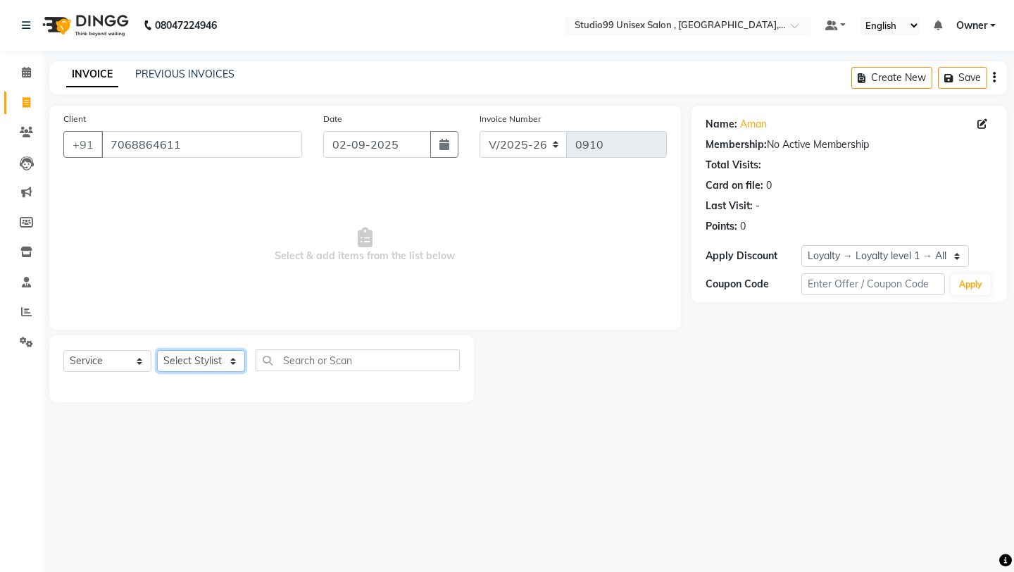
select select "83642"
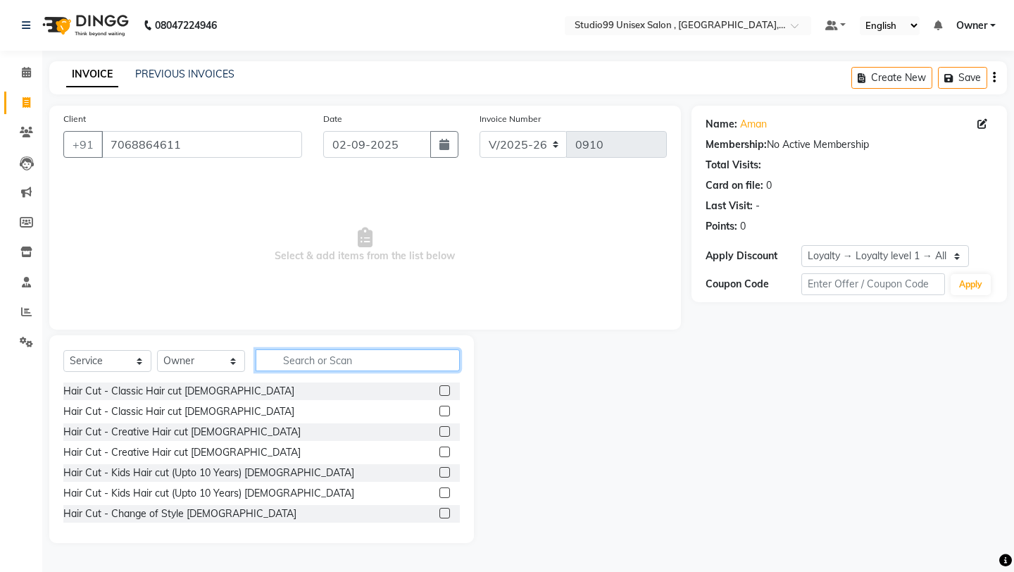
click at [328, 353] on input "text" at bounding box center [358, 360] width 204 height 22
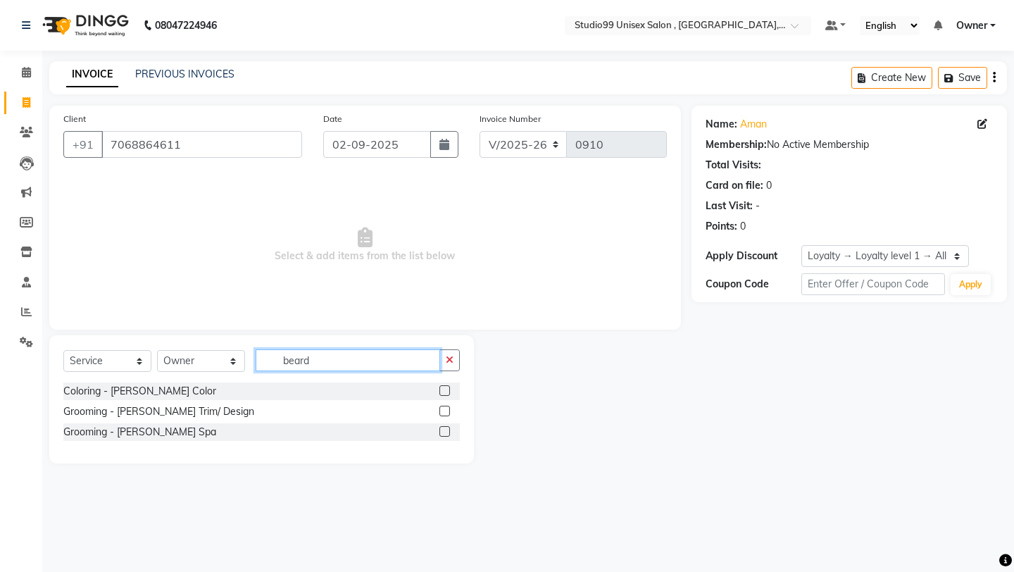
type input "beard"
click at [442, 410] on label at bounding box center [444, 411] width 11 height 11
click at [442, 410] on input "checkbox" at bounding box center [443, 411] width 9 height 9
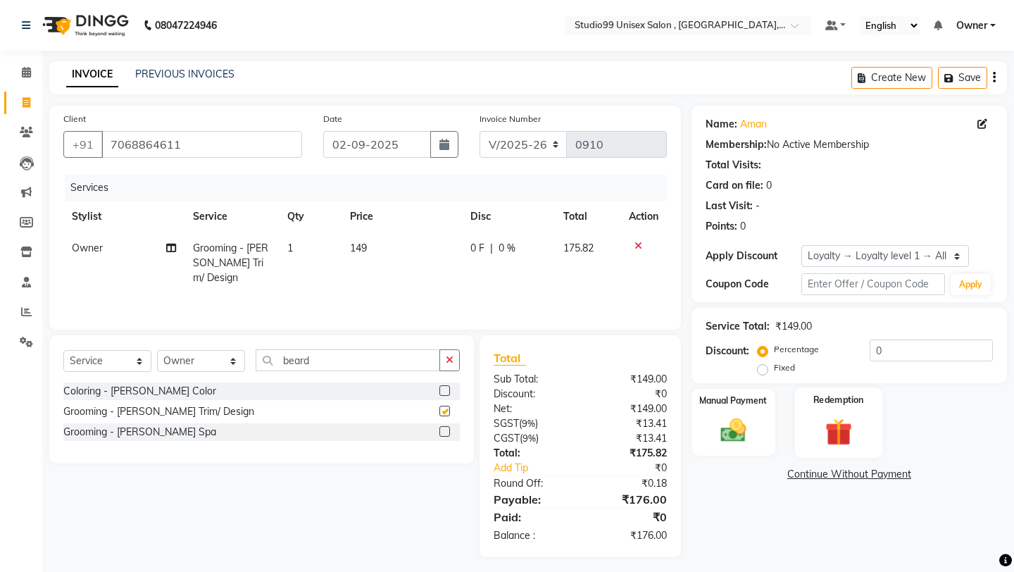
checkbox input "false"
click at [795, 361] on label "Fixed" at bounding box center [784, 367] width 21 height 13
click at [770, 363] on input "Fixed" at bounding box center [766, 368] width 10 height 10
radio input "true"
click at [844, 351] on input "0" at bounding box center [931, 350] width 123 height 22
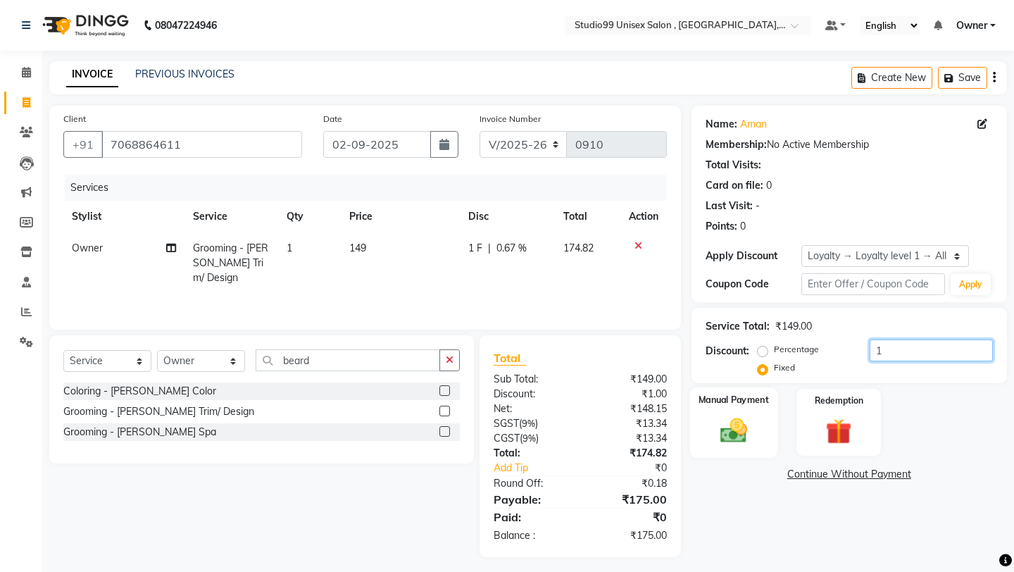
type input "1"
click at [744, 415] on img at bounding box center [733, 430] width 44 height 31
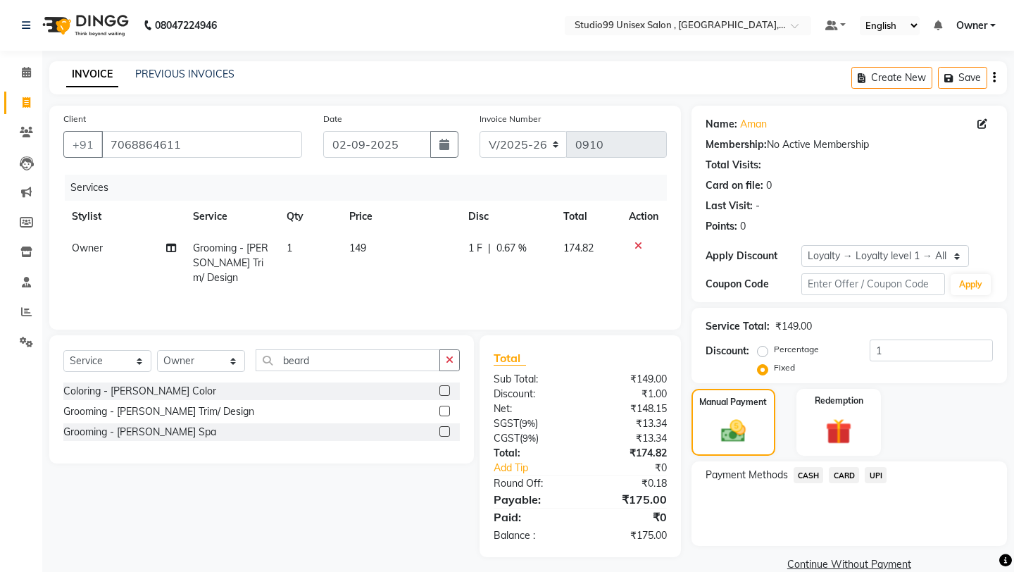
click at [844, 467] on span "UPI" at bounding box center [876, 475] width 22 height 16
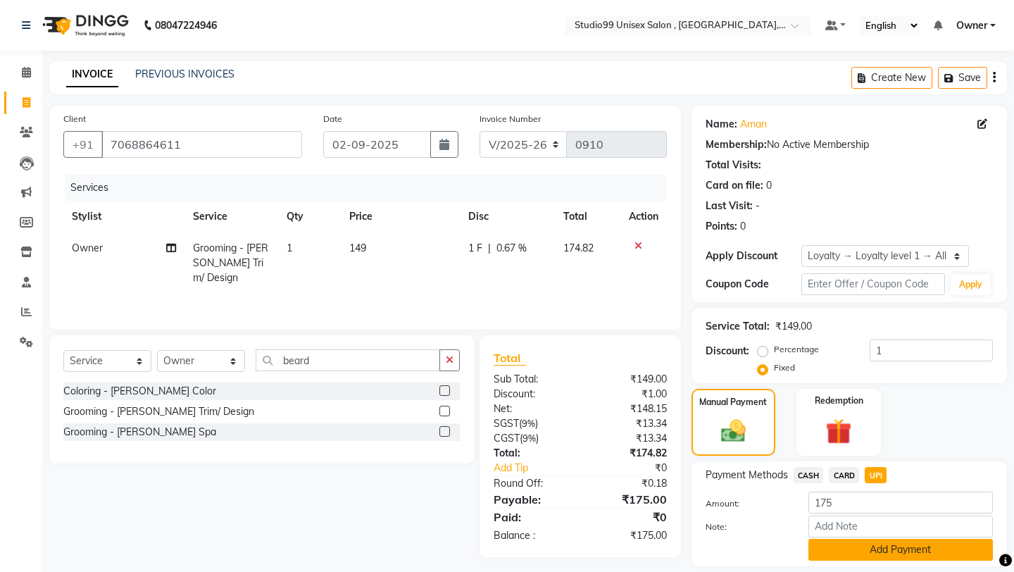
click at [844, 493] on button "Add Payment" at bounding box center [900, 550] width 185 height 22
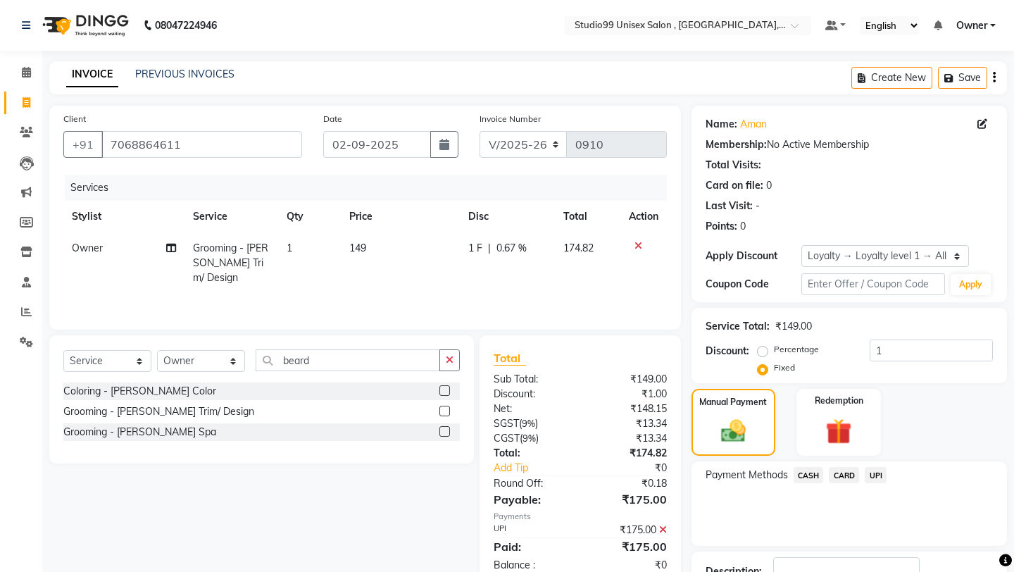
click at [817, 493] on div "Payment Methods CASH CARD UPI" at bounding box center [849, 503] width 315 height 85
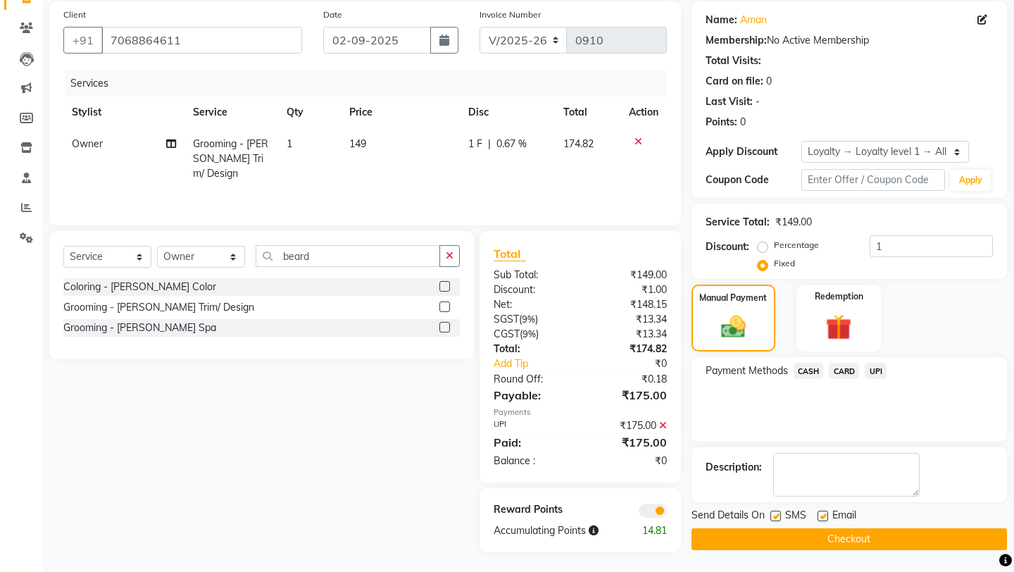
scroll to position [106, 0]
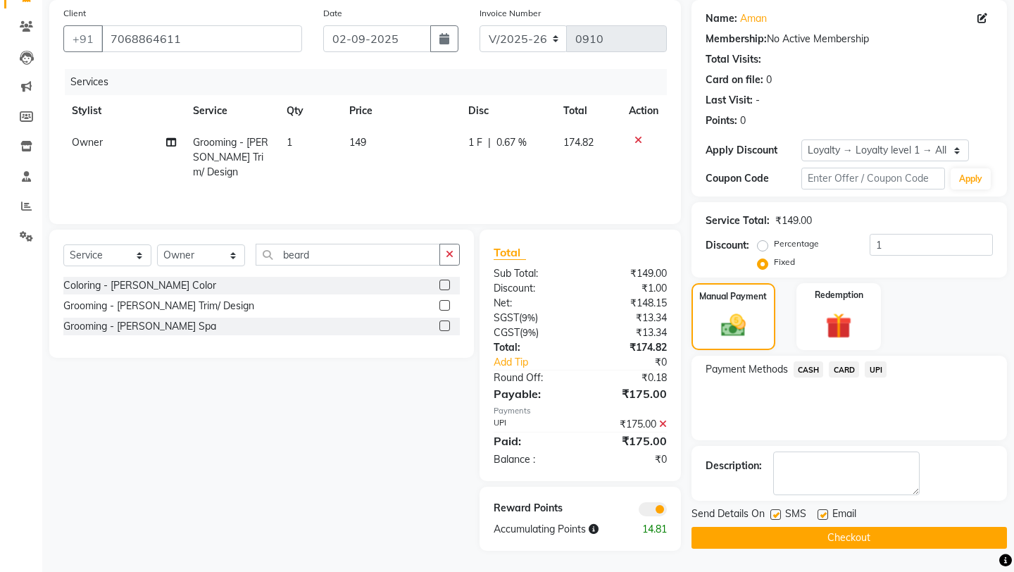
click at [818, 493] on button "Checkout" at bounding box center [849, 538] width 315 height 22
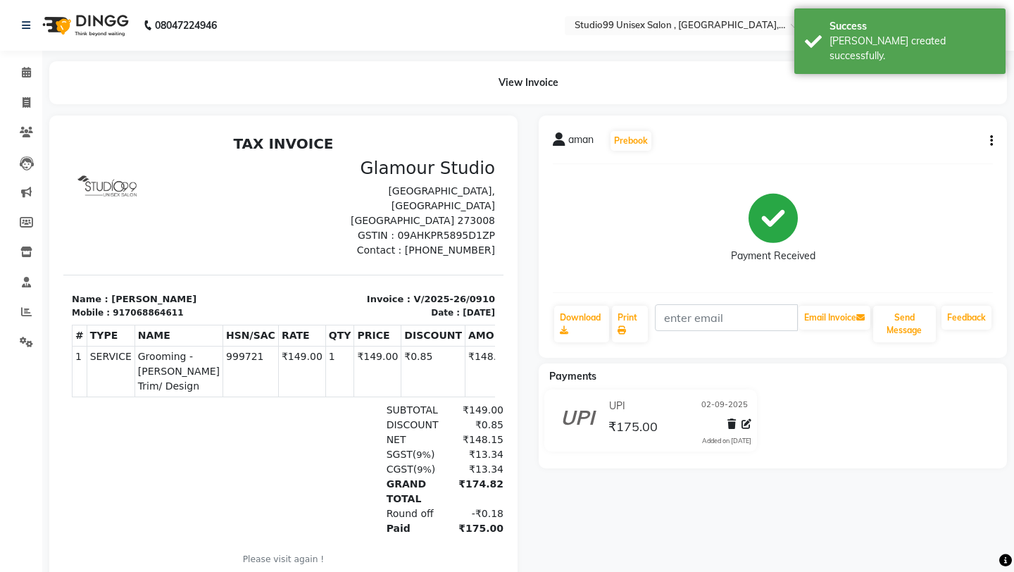
click at [23, 114] on li "Invoice" at bounding box center [21, 103] width 42 height 30
click at [32, 103] on span at bounding box center [26, 103] width 25 height 16
select select "service"
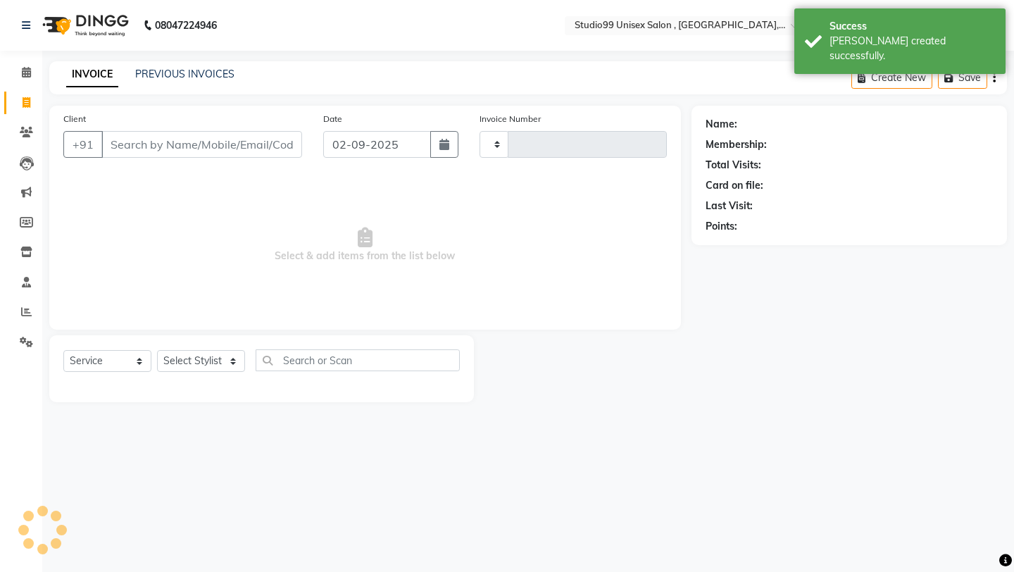
type input "0911"
select select "8117"
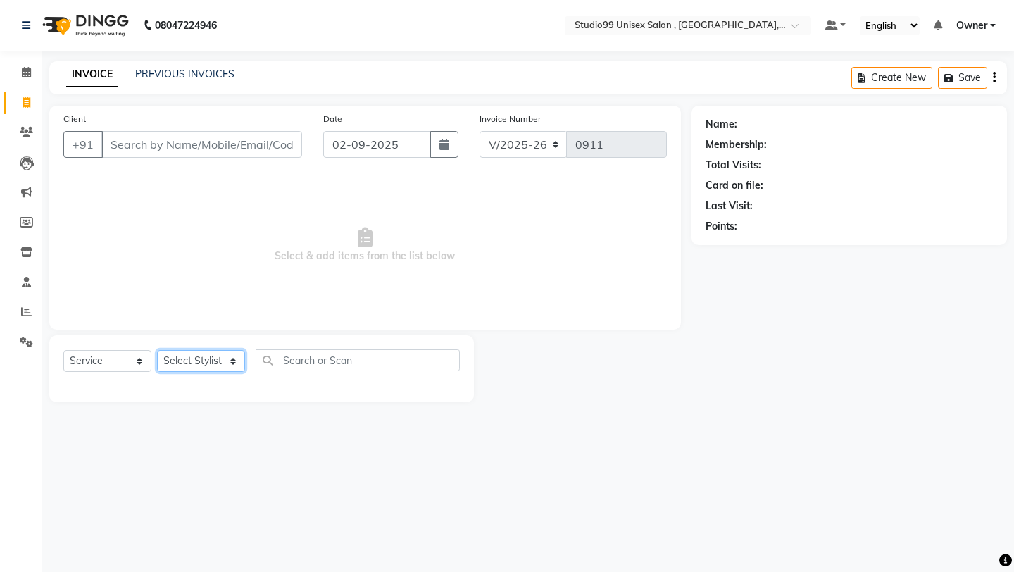
click at [180, 364] on select "Select Stylist [PERSON_NAME] Owner [PERSON_NAME] [PERSON_NAME] [PERSON_NAME] su…" at bounding box center [201, 361] width 88 height 22
select select "76609"
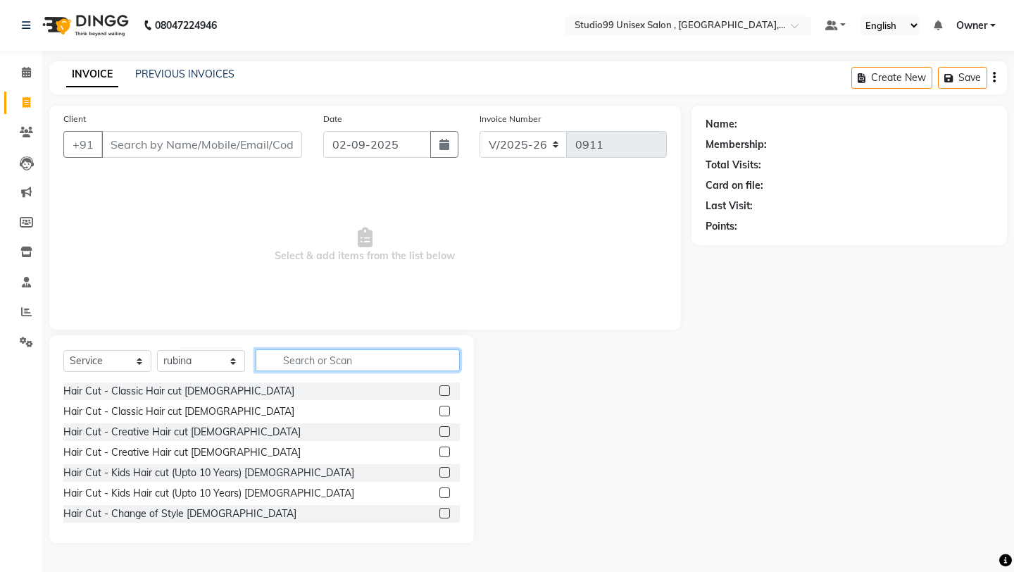
click at [330, 365] on input "text" at bounding box center [358, 360] width 204 height 22
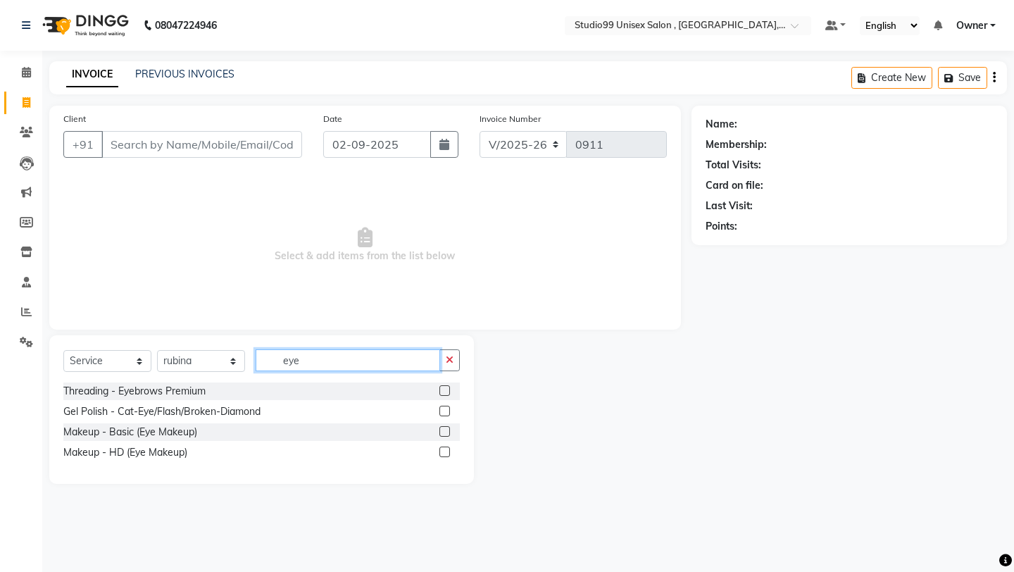
type input "eye"
click at [445, 393] on label at bounding box center [444, 390] width 11 height 11
click at [445, 393] on input "checkbox" at bounding box center [443, 391] width 9 height 9
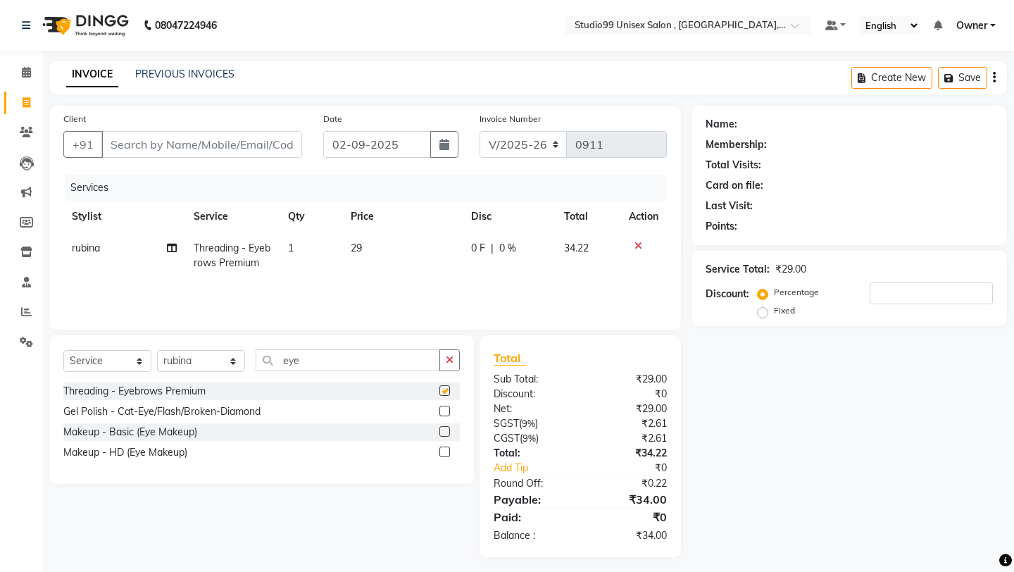
checkbox input "false"
click at [231, 358] on select "Select Stylist [PERSON_NAME] Owner [PERSON_NAME] [PERSON_NAME] [PERSON_NAME] su…" at bounding box center [201, 361] width 88 height 22
select select "84246"
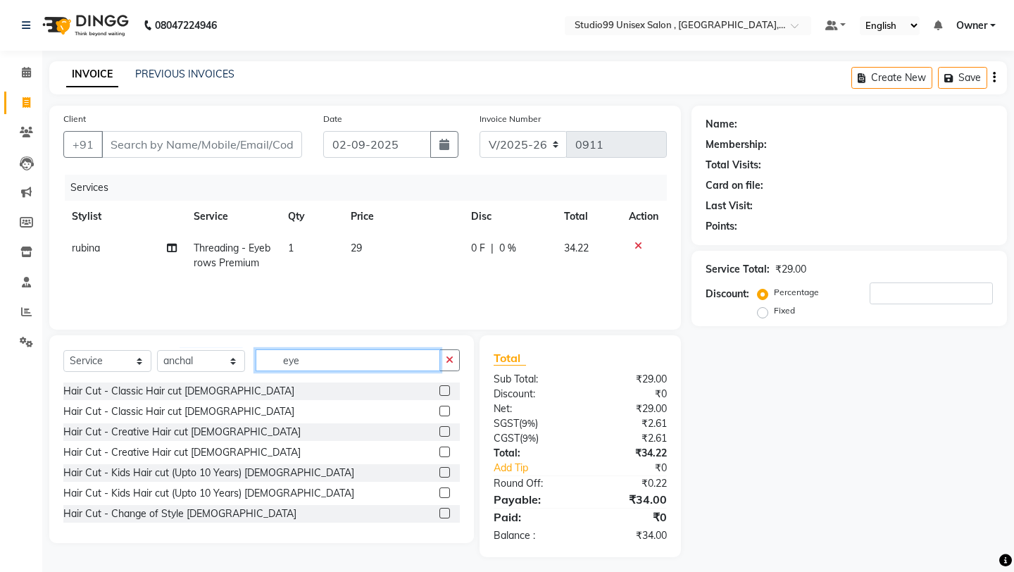
click at [365, 354] on input "eye" at bounding box center [348, 360] width 185 height 22
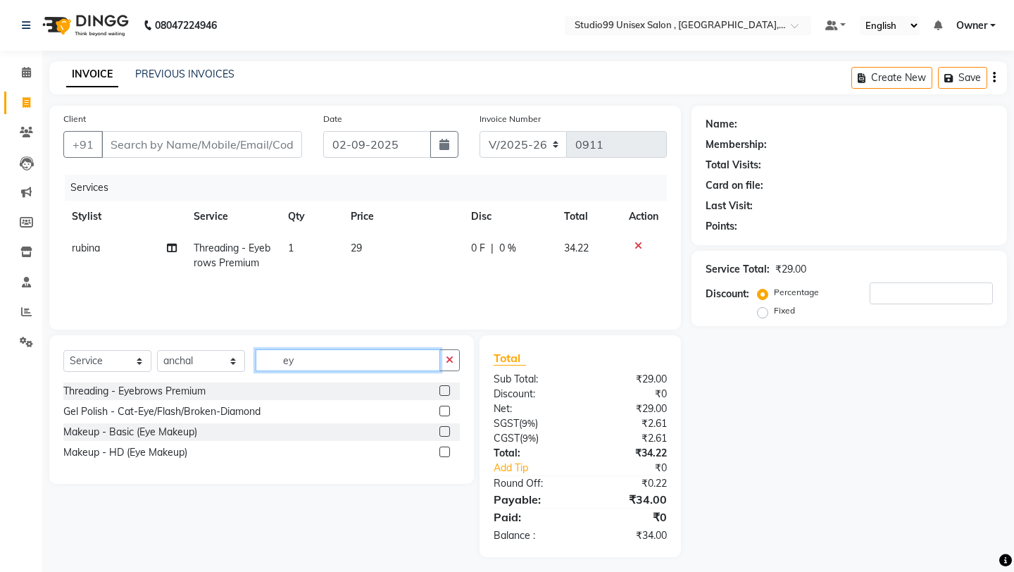
type input "eye"
click at [442, 388] on label at bounding box center [444, 390] width 11 height 11
click at [442, 388] on input "checkbox" at bounding box center [443, 391] width 9 height 9
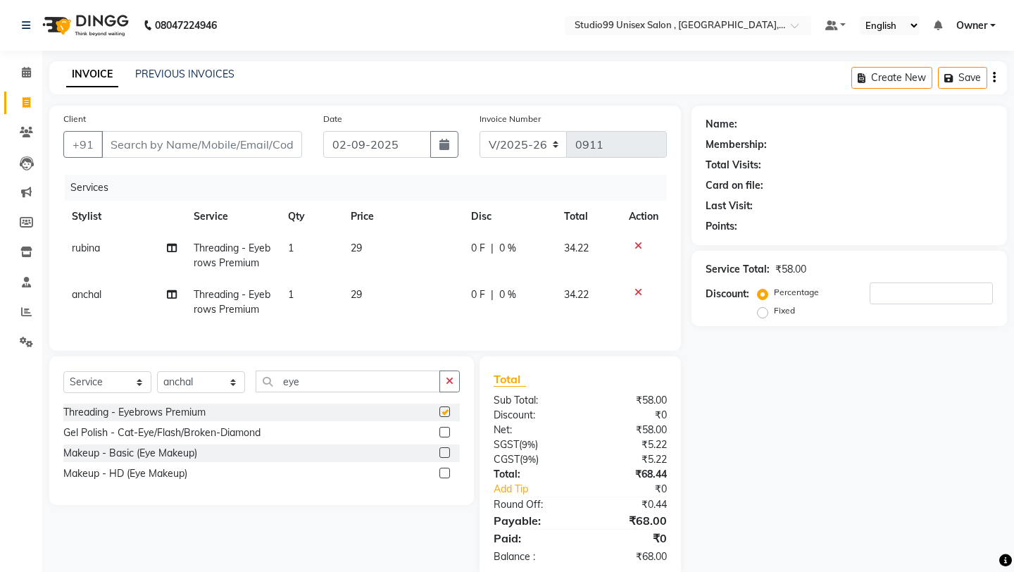
checkbox input "false"
click at [382, 249] on td "29" at bounding box center [402, 255] width 120 height 46
select select "76609"
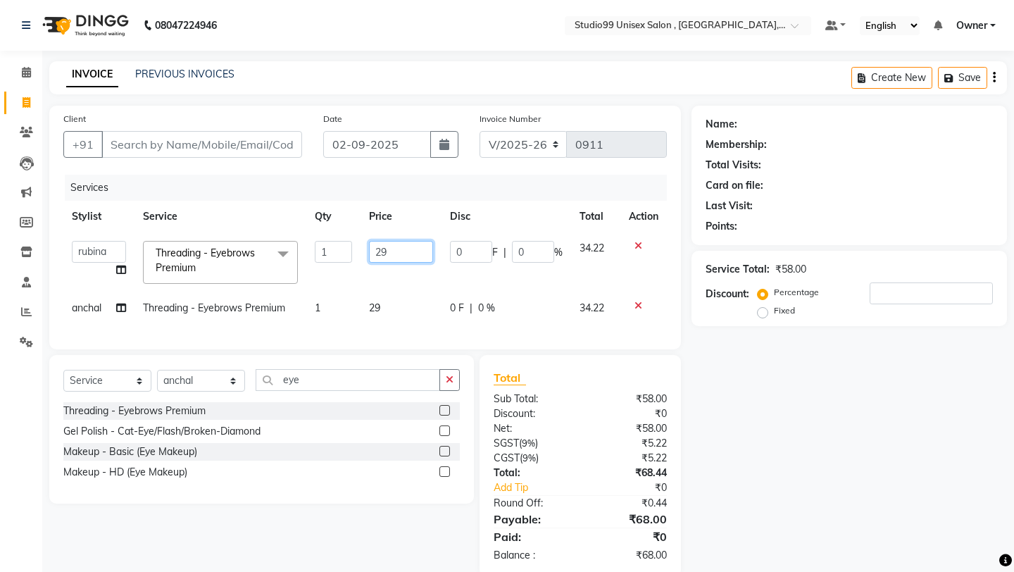
click at [382, 249] on input "29" at bounding box center [400, 252] width 63 height 22
click at [398, 249] on input "29" at bounding box center [400, 252] width 63 height 22
type input "2"
type input "30"
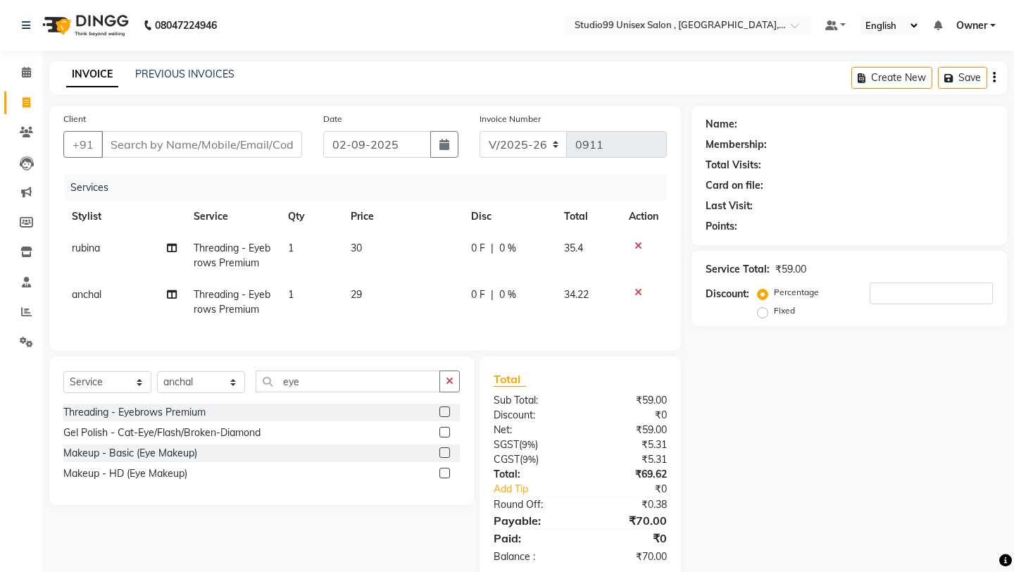
click at [409, 325] on div "Services Stylist Service Qty Price Disc Total Action rubina Threading - Eyebrow…" at bounding box center [365, 256] width 604 height 162
click at [409, 296] on td "29" at bounding box center [402, 302] width 120 height 46
select select "84246"
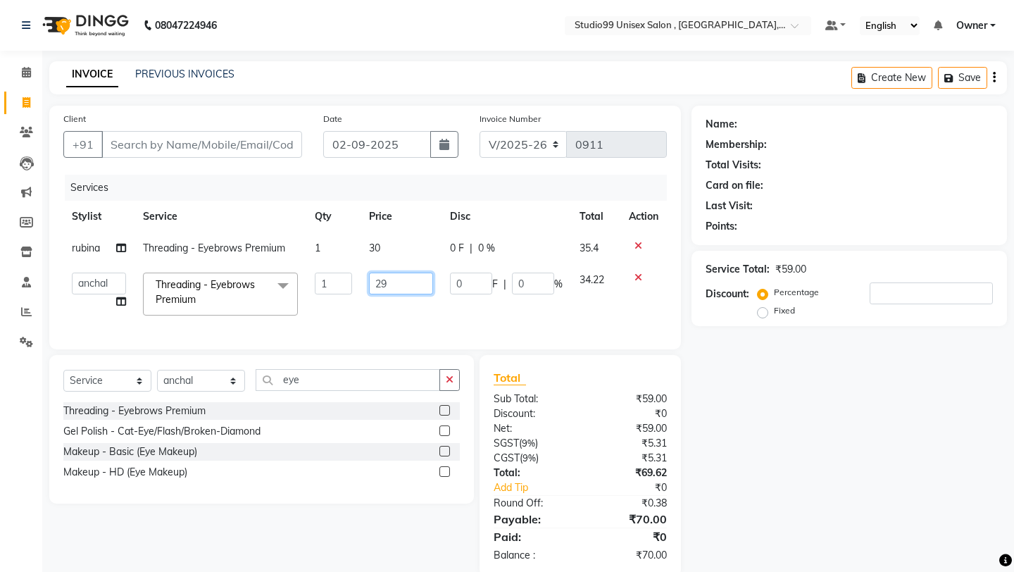
click at [409, 281] on input "29" at bounding box center [400, 284] width 63 height 22
type input "2"
type input "30"
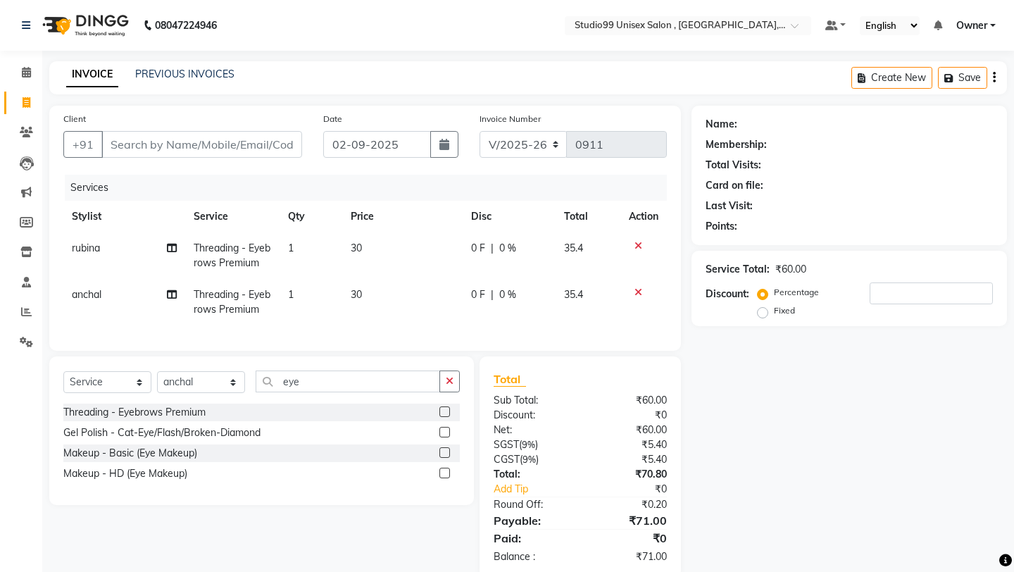
click at [780, 380] on div "Name: Membership: Total Visits: Card on file: Last Visit: Points: Service Total…" at bounding box center [855, 342] width 326 height 473
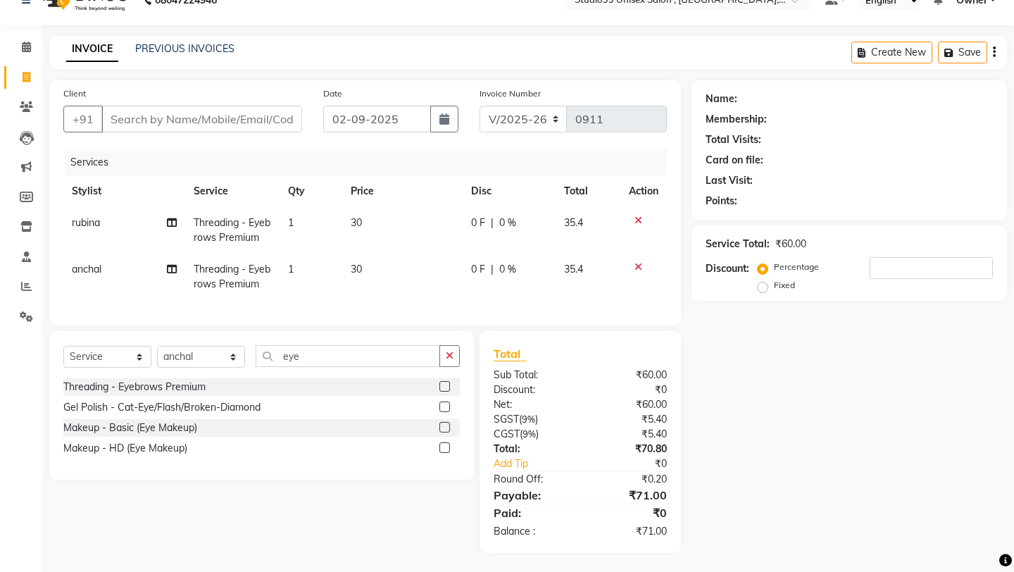
scroll to position [27, 0]
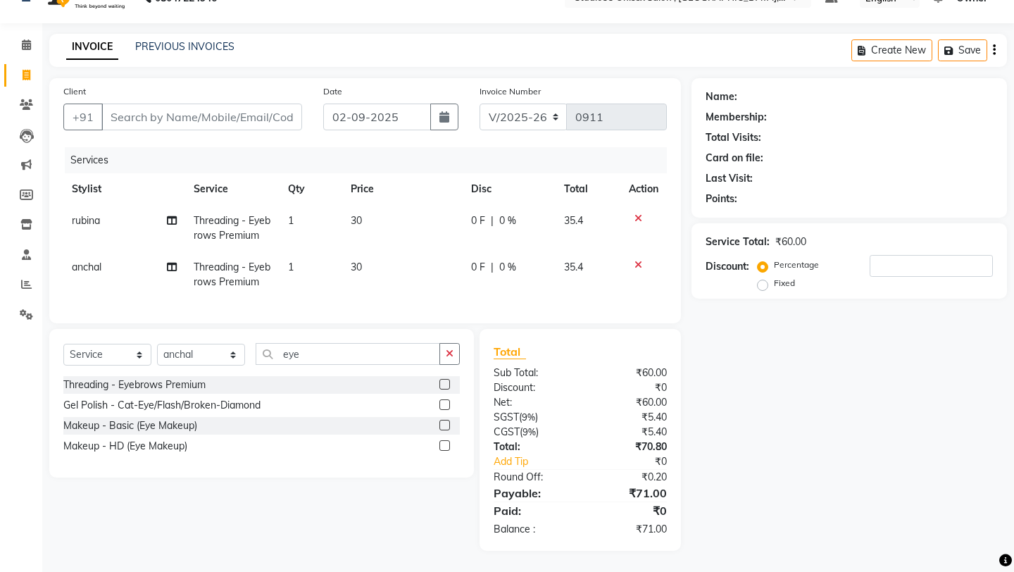
click at [795, 275] on div "Fixed" at bounding box center [778, 283] width 35 height 17
click at [795, 277] on label "Fixed" at bounding box center [784, 283] width 21 height 13
click at [770, 278] on input "Fixed" at bounding box center [766, 283] width 10 height 10
radio input "true"
click at [844, 263] on input "number" at bounding box center [931, 266] width 123 height 22
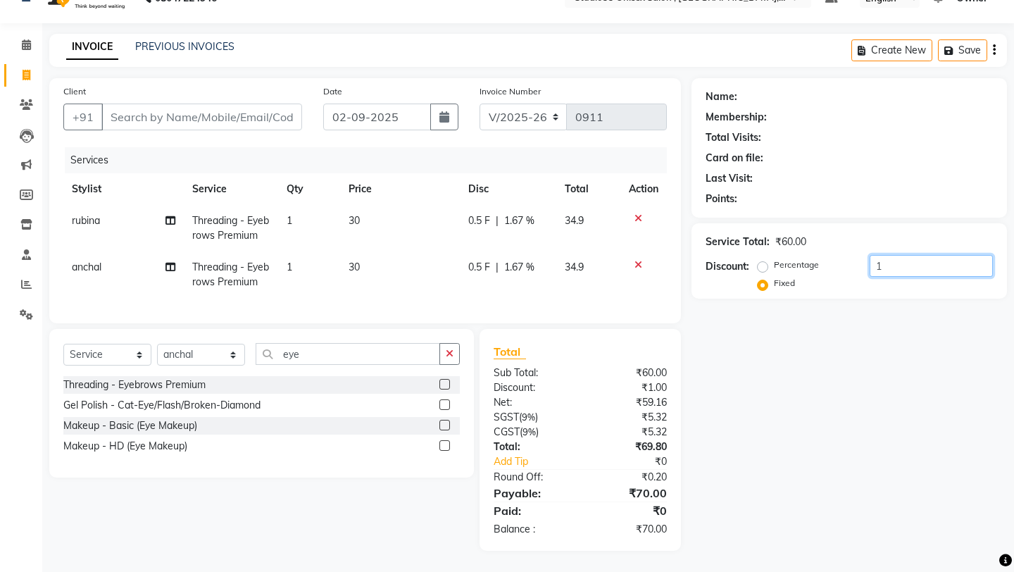
type input "1"
click at [780, 375] on div "Name: Membership: Total Visits: Card on file: Last Visit: Points: Service Total…" at bounding box center [855, 314] width 326 height 473
click at [640, 264] on icon at bounding box center [639, 265] width 8 height 10
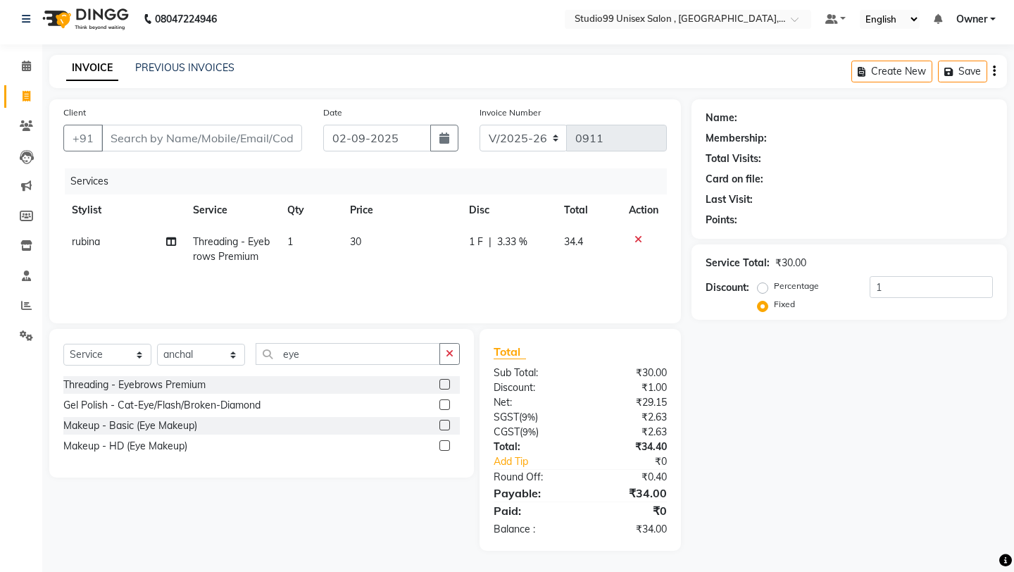
scroll to position [6, 0]
click at [639, 239] on icon at bounding box center [639, 240] width 8 height 10
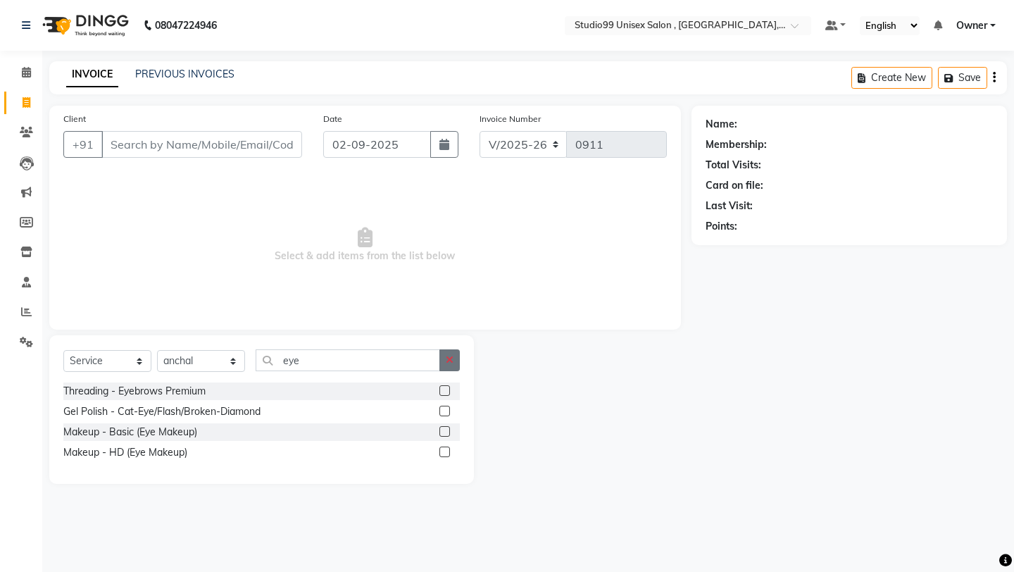
click at [453, 365] on button "button" at bounding box center [449, 360] width 20 height 22
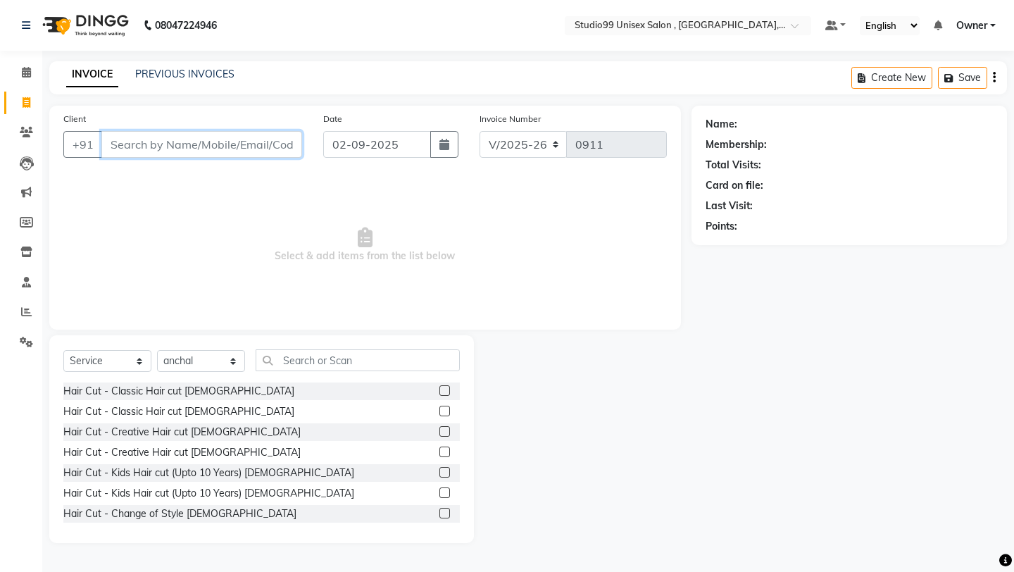
click at [173, 154] on input "Client" at bounding box center [201, 144] width 201 height 27
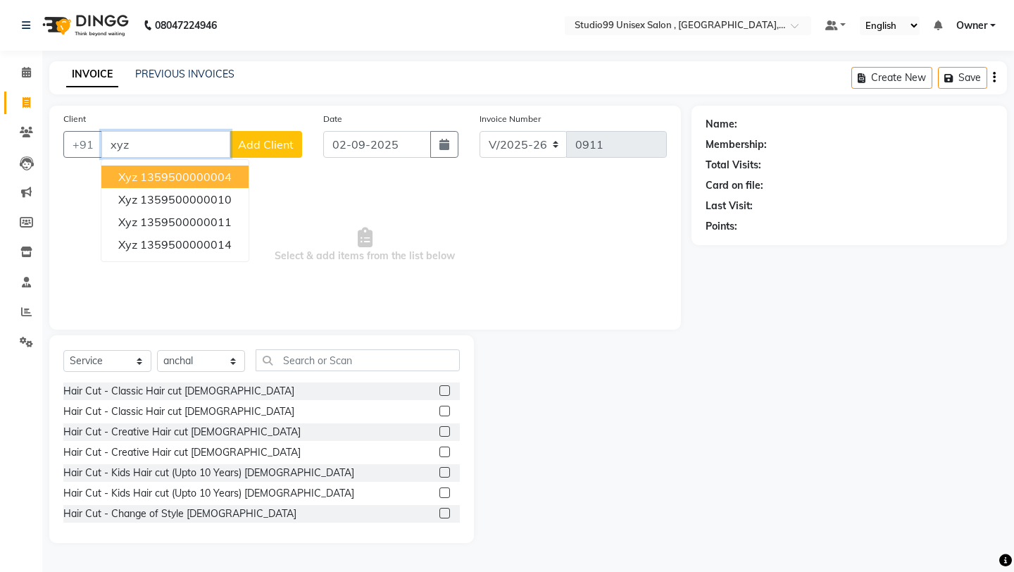
click at [199, 181] on ngb-highlight "1359500000004" at bounding box center [186, 177] width 92 height 14
type input "1359500000004"
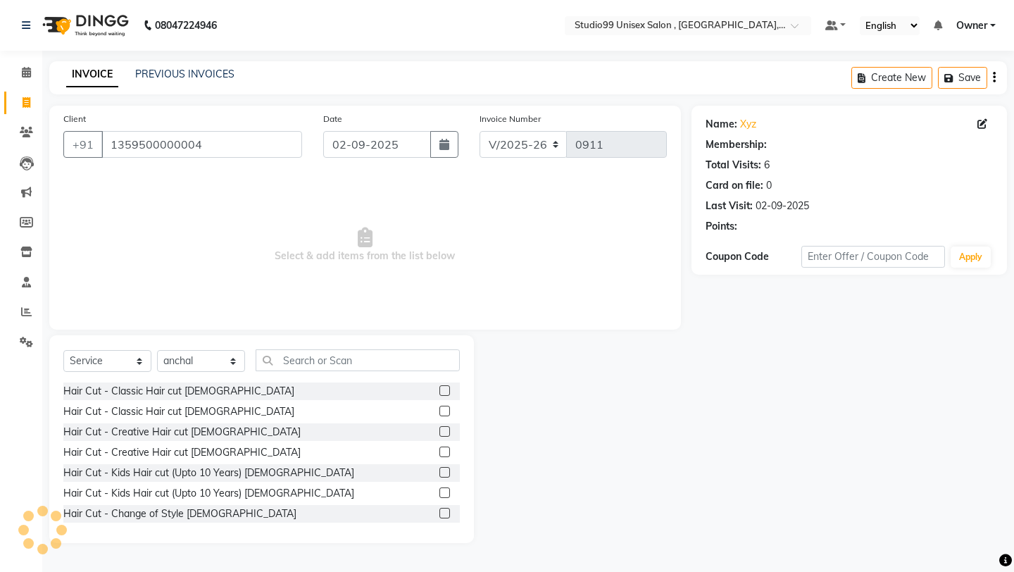
select select "1: Object"
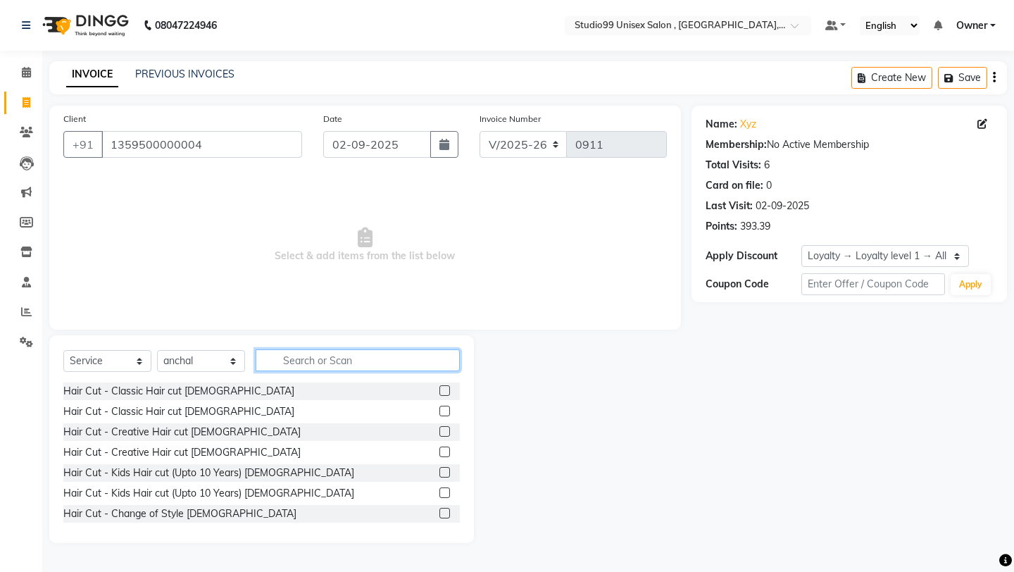
click at [328, 351] on input "text" at bounding box center [358, 360] width 204 height 22
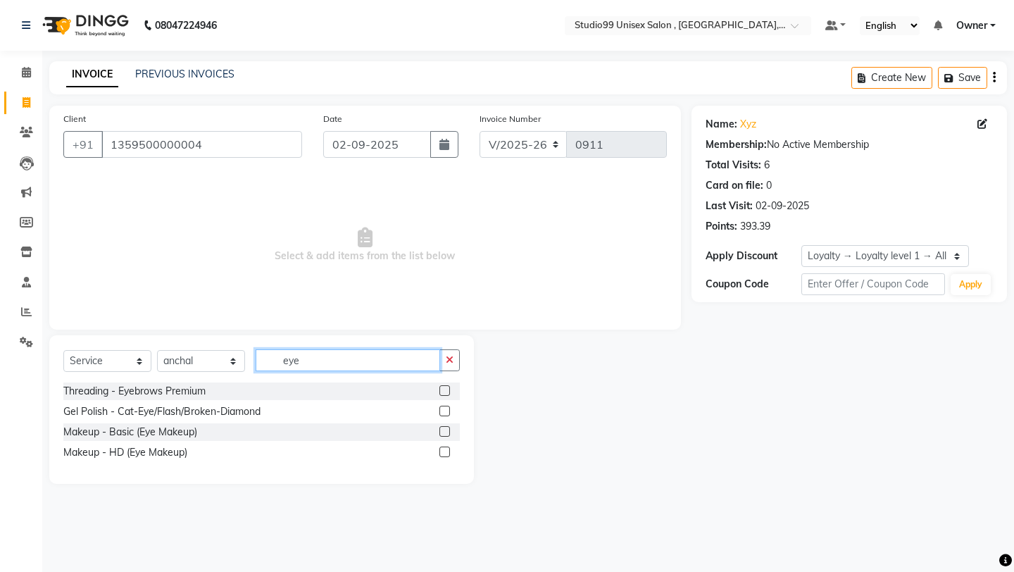
type input "eye"
click at [447, 387] on label at bounding box center [444, 390] width 11 height 11
click at [447, 387] on input "checkbox" at bounding box center [443, 391] width 9 height 9
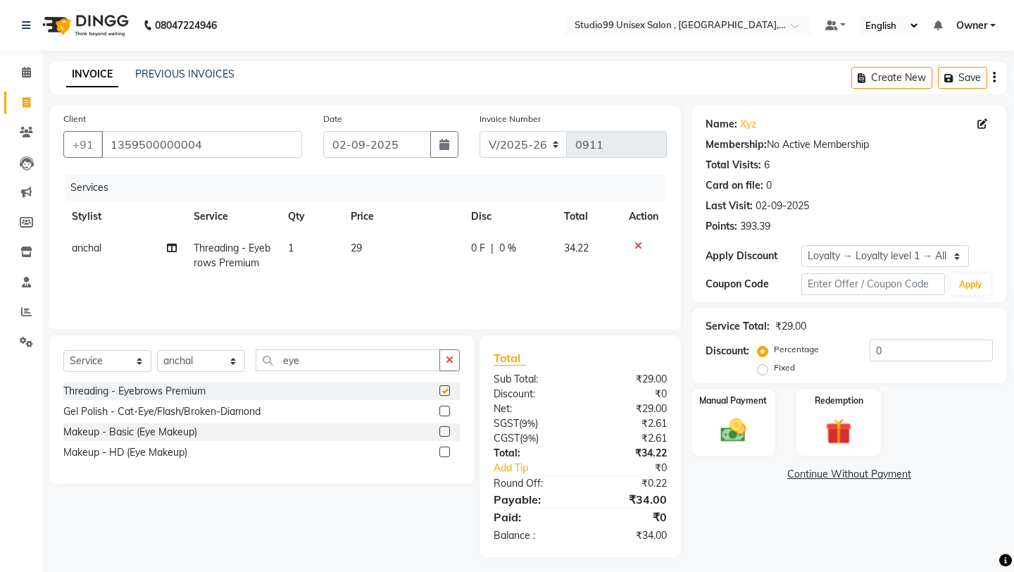
checkbox input "false"
click at [414, 361] on input "eye" at bounding box center [348, 360] width 185 height 22
click at [218, 368] on select "Select Stylist [PERSON_NAME] Owner [PERSON_NAME] [PERSON_NAME] [PERSON_NAME] su…" at bounding box center [201, 361] width 88 height 22
select select "76609"
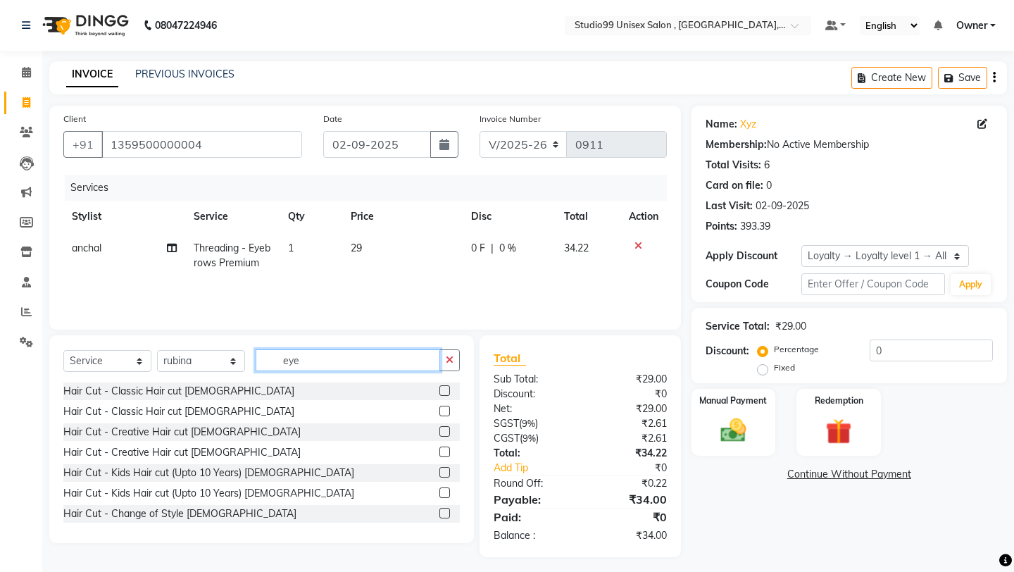
click at [345, 365] on input "eye" at bounding box center [348, 360] width 185 height 22
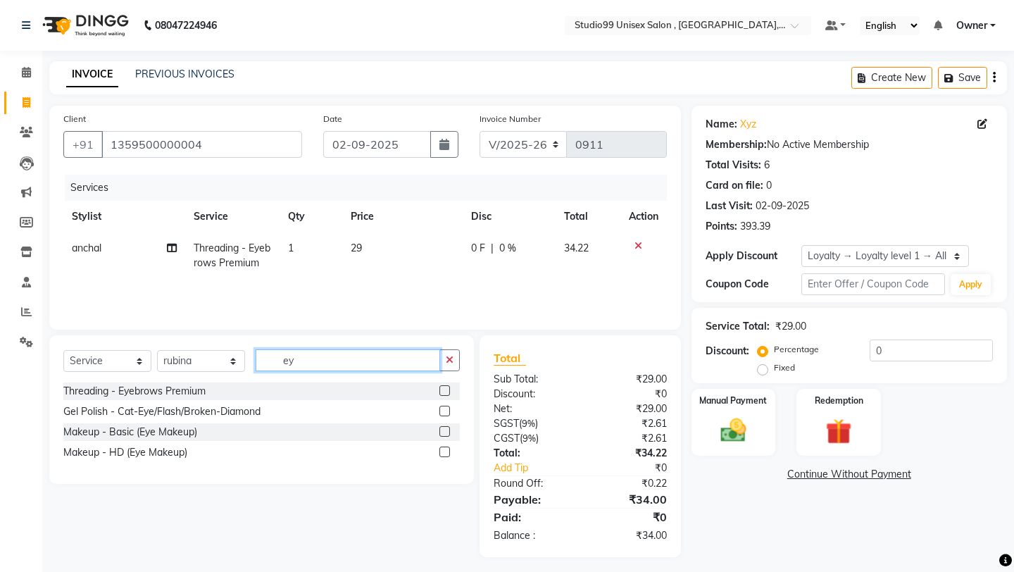
type input "eye"
click at [444, 394] on label at bounding box center [444, 390] width 11 height 11
click at [444, 394] on input "checkbox" at bounding box center [443, 391] width 9 height 9
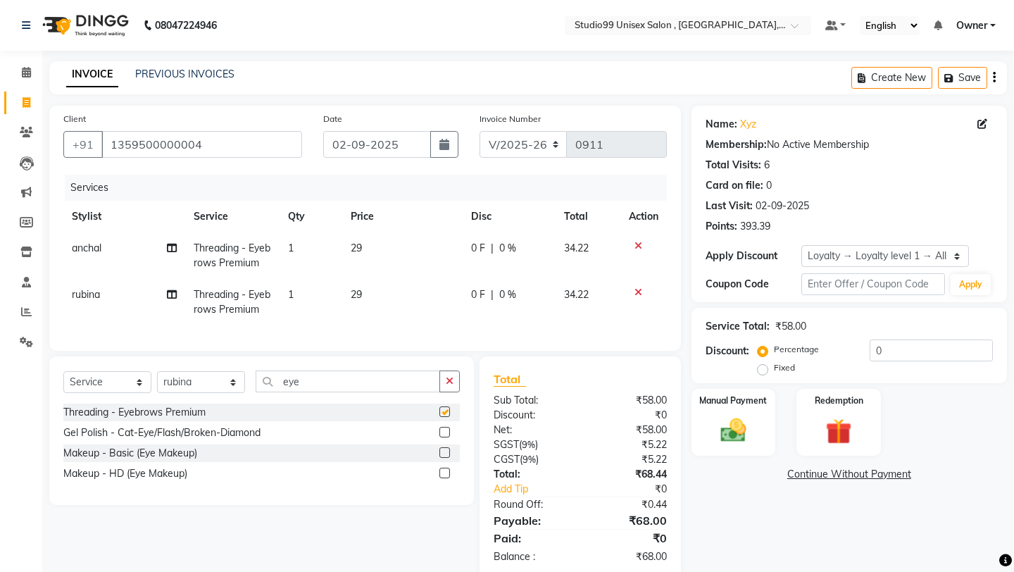
checkbox input "false"
click at [369, 240] on td "29" at bounding box center [402, 255] width 120 height 46
select select "84246"
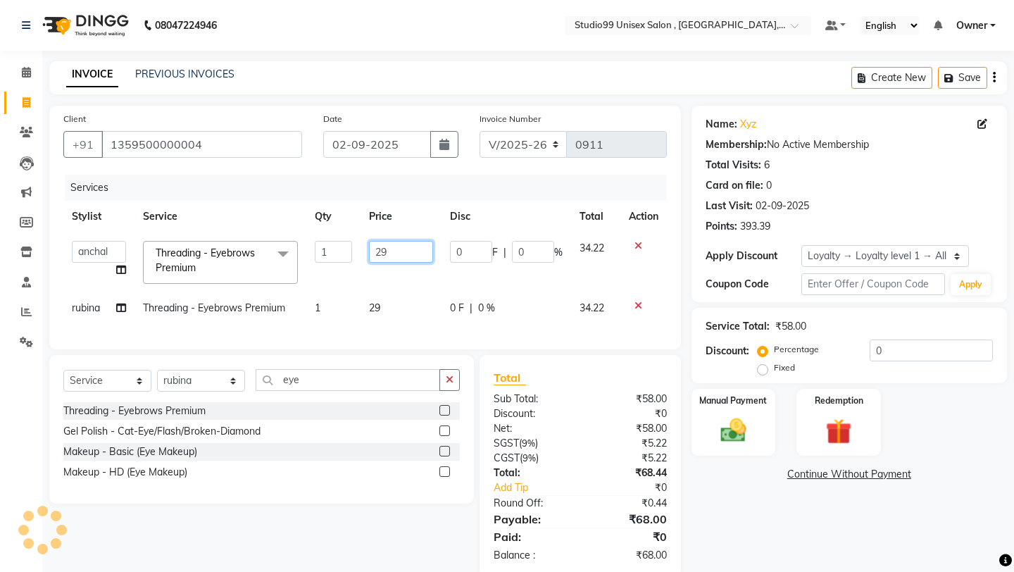
click at [407, 248] on input "29" at bounding box center [400, 252] width 63 height 22
type input "2"
type input "30"
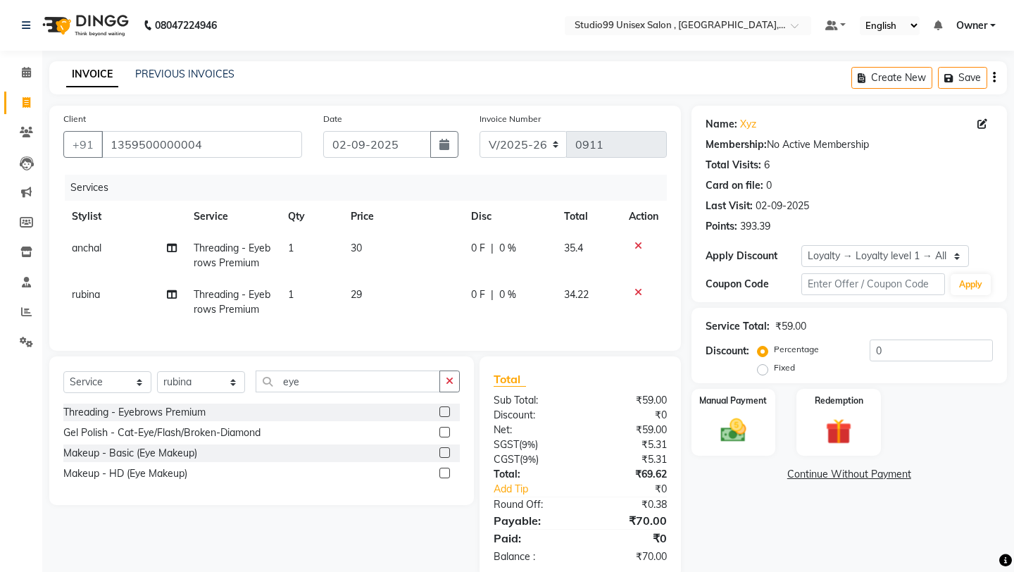
click at [413, 304] on td "29" at bounding box center [402, 302] width 120 height 46
select select "76609"
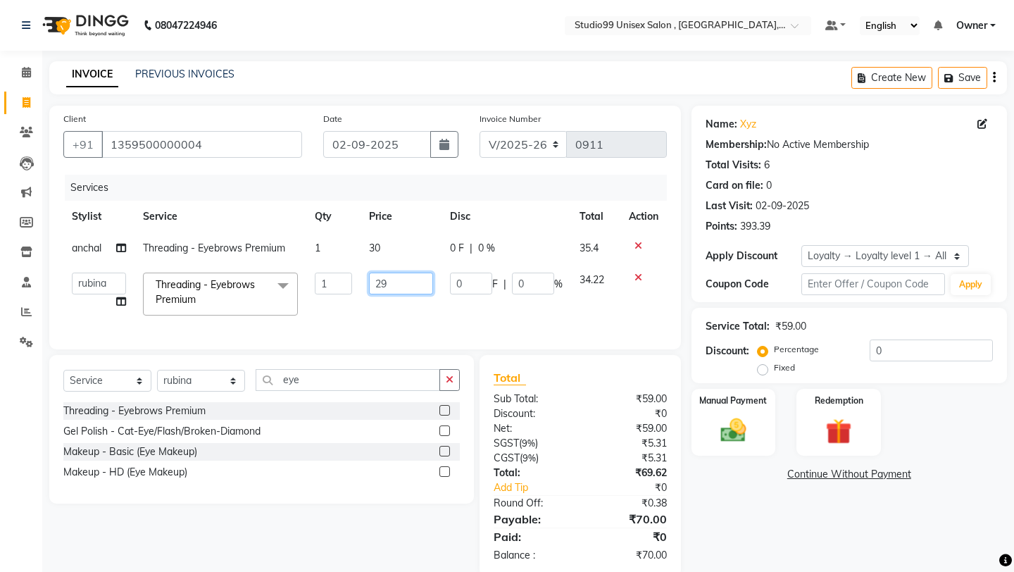
click at [404, 287] on input "29" at bounding box center [400, 284] width 63 height 22
type input "2"
type input "30"
click at [718, 418] on img at bounding box center [733, 430] width 44 height 31
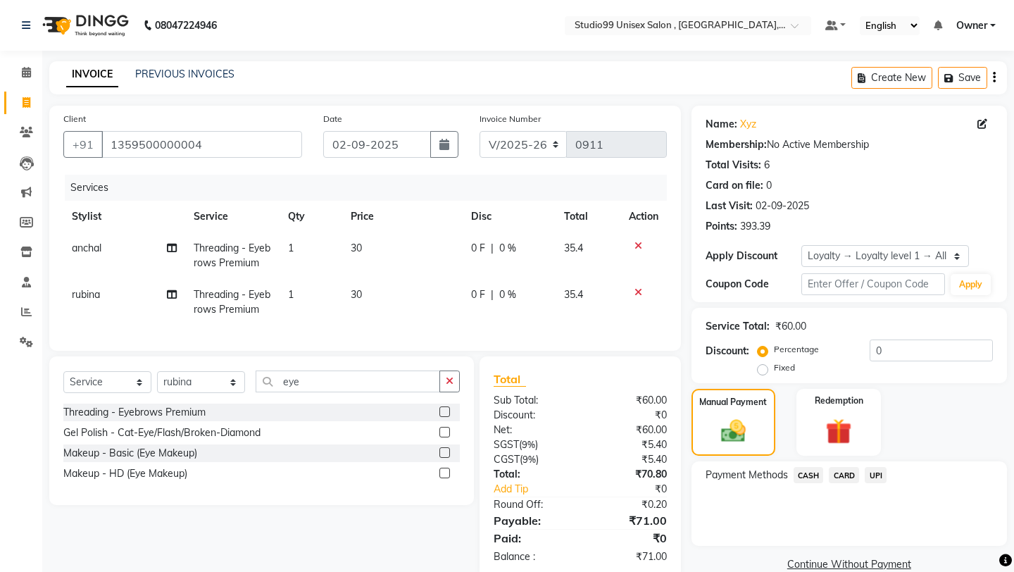
click at [844, 467] on span "CARD" at bounding box center [844, 475] width 30 height 16
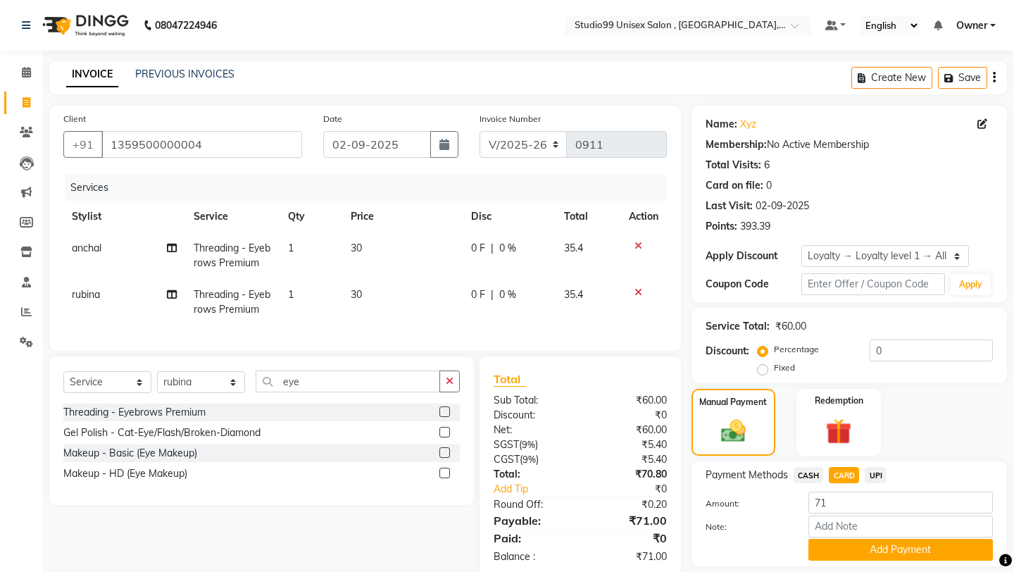
click at [811, 467] on span "CASH" at bounding box center [809, 475] width 30 height 16
click at [795, 361] on label "Fixed" at bounding box center [784, 367] width 21 height 13
click at [770, 363] on input "Fixed" at bounding box center [766, 368] width 10 height 10
radio input "true"
click at [799, 493] on div at bounding box center [901, 527] width 206 height 22
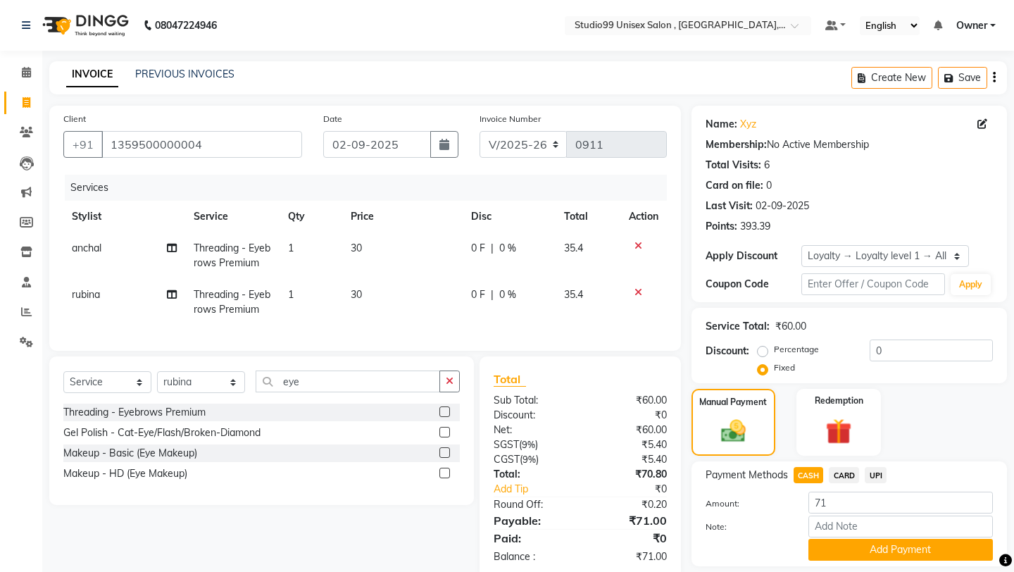
click at [844, 416] on div "Manual Payment Redemption" at bounding box center [849, 423] width 337 height 68
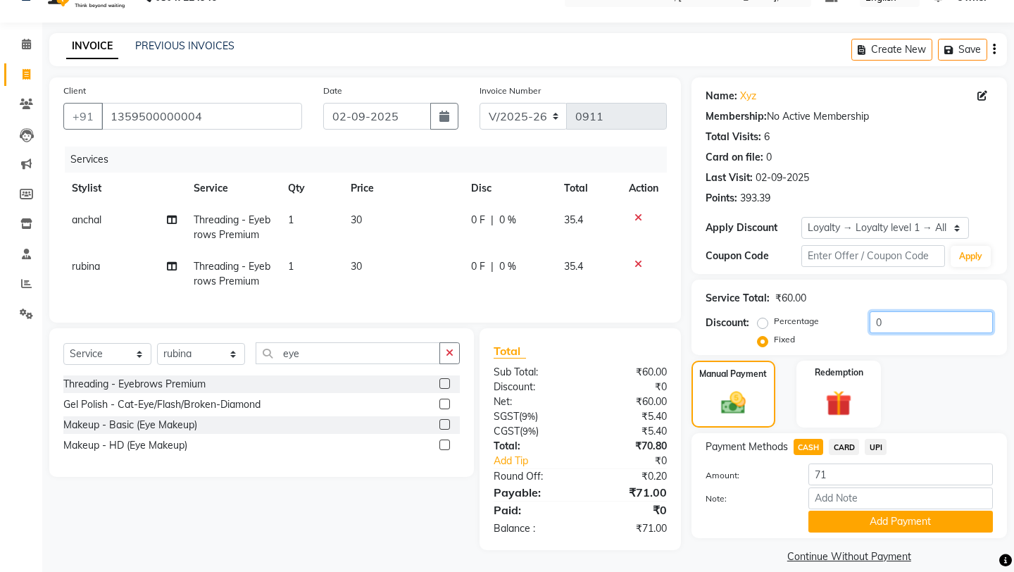
click at [844, 315] on input "0" at bounding box center [931, 322] width 123 height 22
click at [844, 324] on input "0" at bounding box center [931, 322] width 123 height 22
type input "1"
click at [844, 392] on div "Manual Payment Redemption" at bounding box center [849, 395] width 337 height 68
click at [636, 263] on icon at bounding box center [639, 264] width 8 height 10
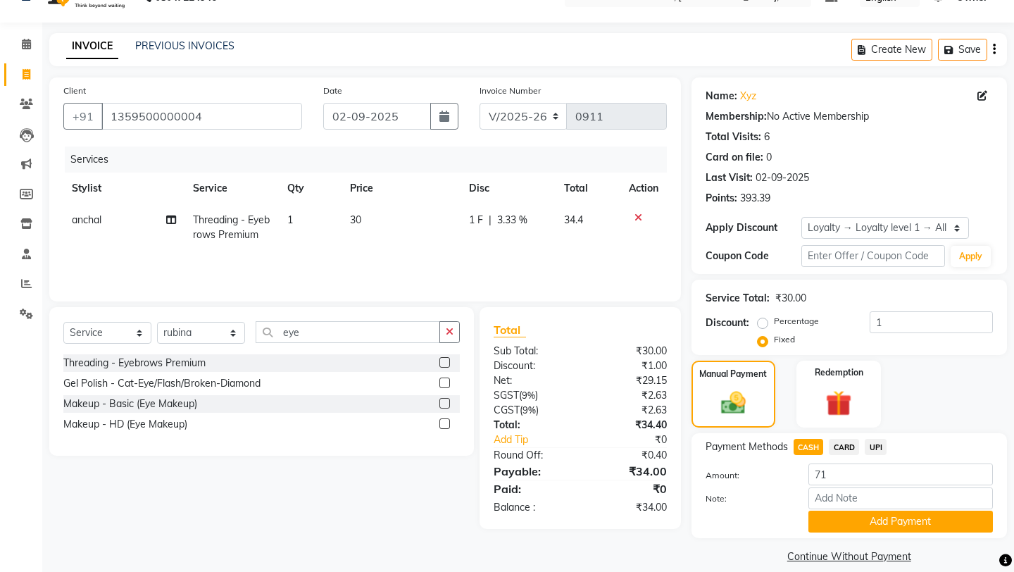
click at [844, 416] on div "Name: Xyz Membership: No Active Membership Total Visits: 6 Card on file: 0 Last…" at bounding box center [855, 321] width 326 height 489
click at [844, 374] on div "Manual Payment Redemption" at bounding box center [849, 395] width 337 height 68
click at [844, 439] on span "CARD" at bounding box center [844, 447] width 30 height 16
type input "34"
click at [844, 439] on span "UPI" at bounding box center [876, 447] width 22 height 16
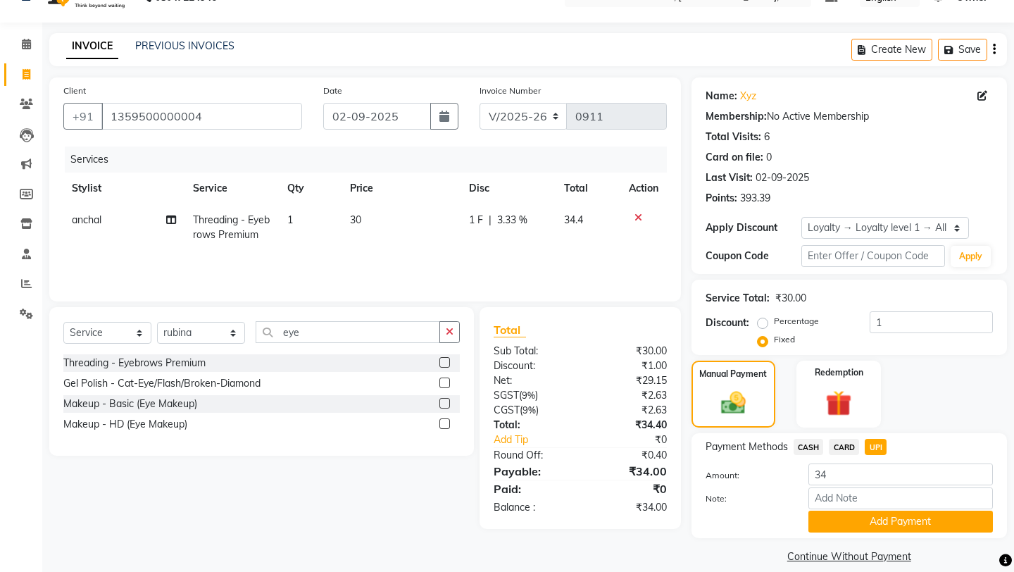
click at [812, 439] on span "CASH" at bounding box center [809, 447] width 30 height 16
click at [844, 397] on div "Manual Payment Redemption" at bounding box center [849, 395] width 337 height 68
click at [219, 336] on select "Select Stylist [PERSON_NAME] Owner [PERSON_NAME] [PERSON_NAME] [PERSON_NAME] su…" at bounding box center [201, 333] width 88 height 22
click at [339, 332] on input "eye" at bounding box center [348, 332] width 185 height 22
type input "eye"
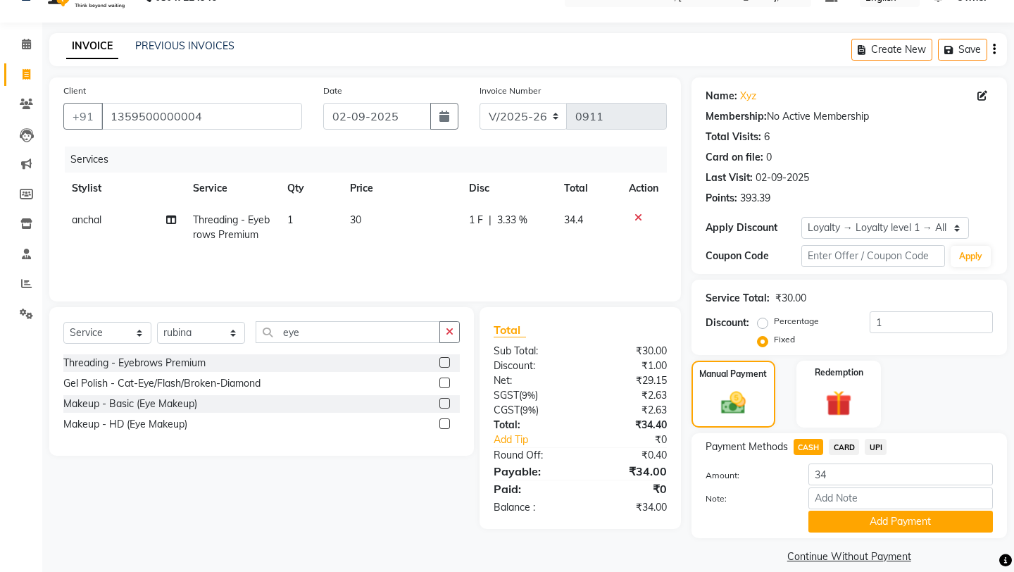
click at [444, 363] on label at bounding box center [444, 362] width 11 height 11
click at [444, 363] on input "checkbox" at bounding box center [443, 362] width 9 height 9
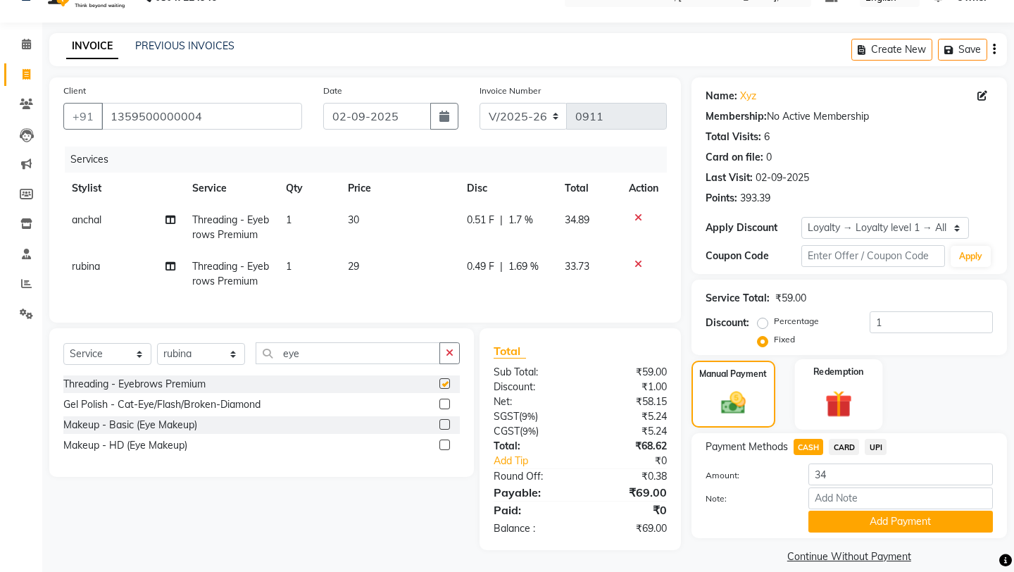
checkbox input "false"
click at [844, 340] on div "Name: Xyz Membership: No Active Membership Total Visits: 6 Card on file: 0 Last…" at bounding box center [855, 321] width 326 height 489
click at [844, 361] on div "Manual Payment Redemption" at bounding box center [849, 395] width 337 height 68
click at [392, 247] on td "30" at bounding box center [398, 227] width 119 height 46
select select "84246"
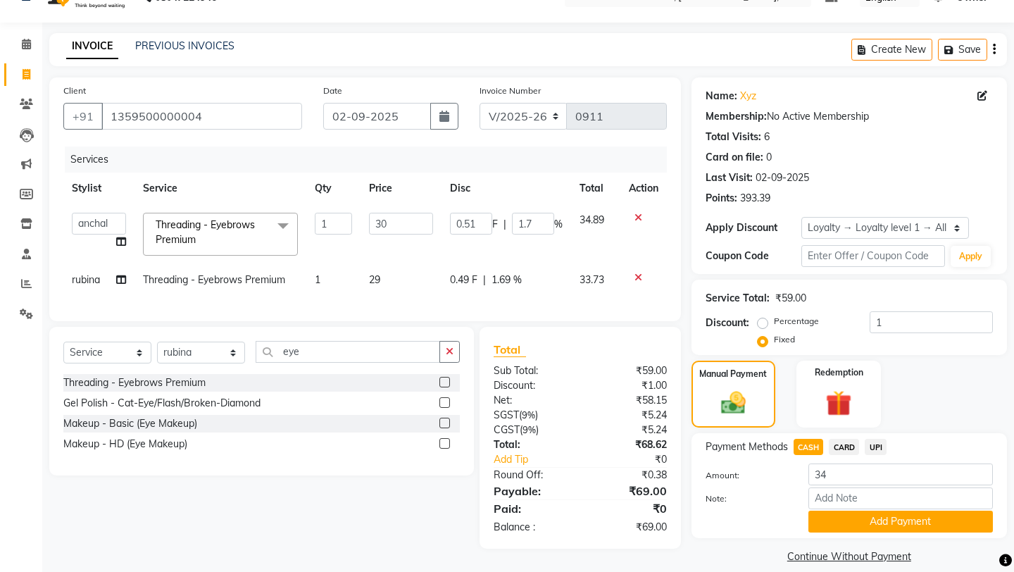
click at [391, 266] on td "29" at bounding box center [401, 280] width 80 height 32
select select "76609"
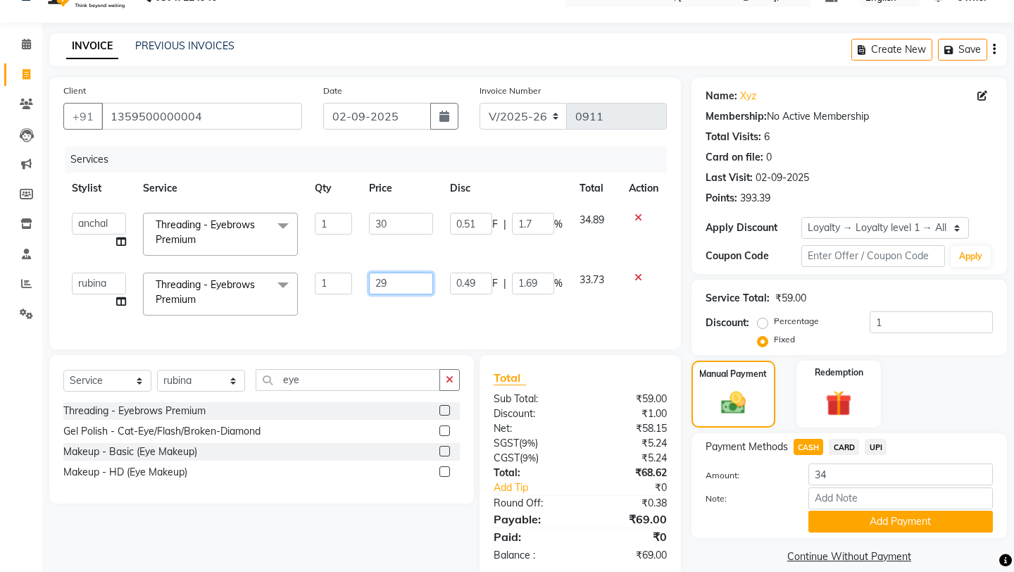
click at [392, 277] on input "29" at bounding box center [400, 284] width 63 height 22
type input "2"
type input "30"
type input "0.5"
type input "1.67"
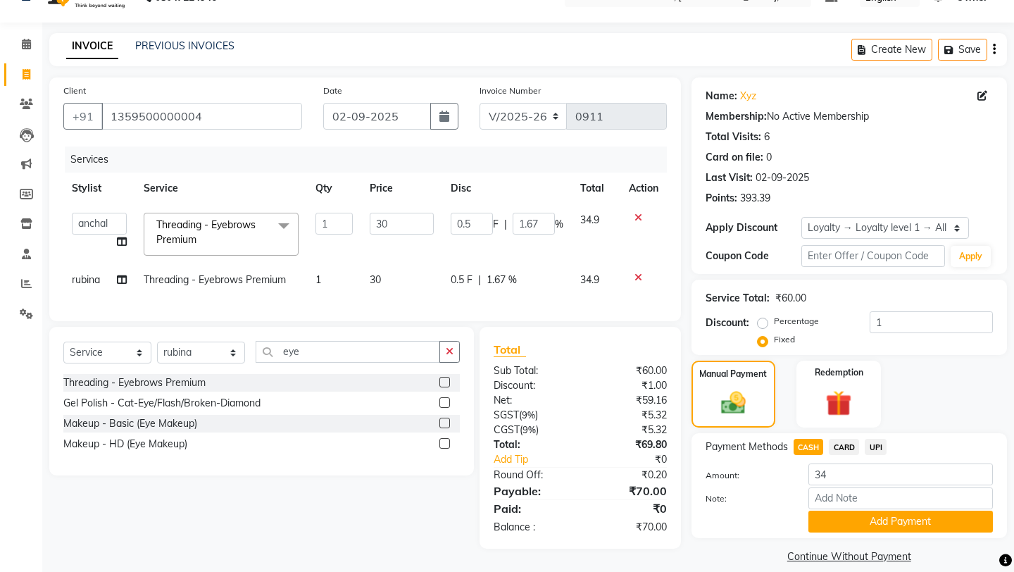
click at [431, 336] on div "Client [PHONE_NUMBER] Date [DATE] Invoice Number V/2025 V/[PHONE_NUMBER] Servic…" at bounding box center [365, 321] width 653 height 489
click at [844, 439] on span "CARD" at bounding box center [844, 447] width 30 height 16
type input "70"
click at [814, 439] on span "CASH" at bounding box center [809, 447] width 30 height 16
click at [844, 493] on button "Add Payment" at bounding box center [900, 522] width 185 height 22
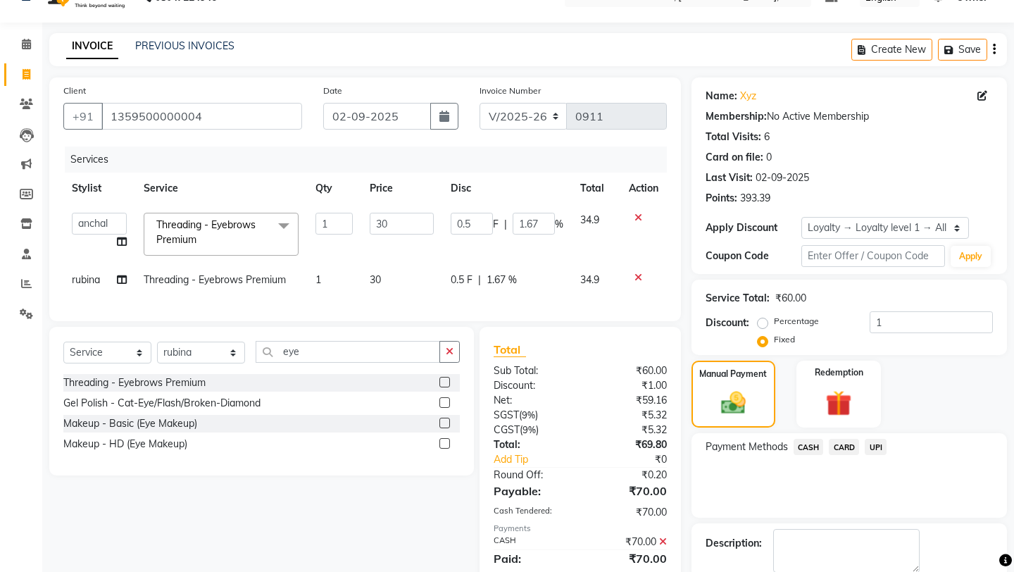
click at [815, 477] on div "Payment Methods CASH CARD UPI" at bounding box center [849, 475] width 315 height 85
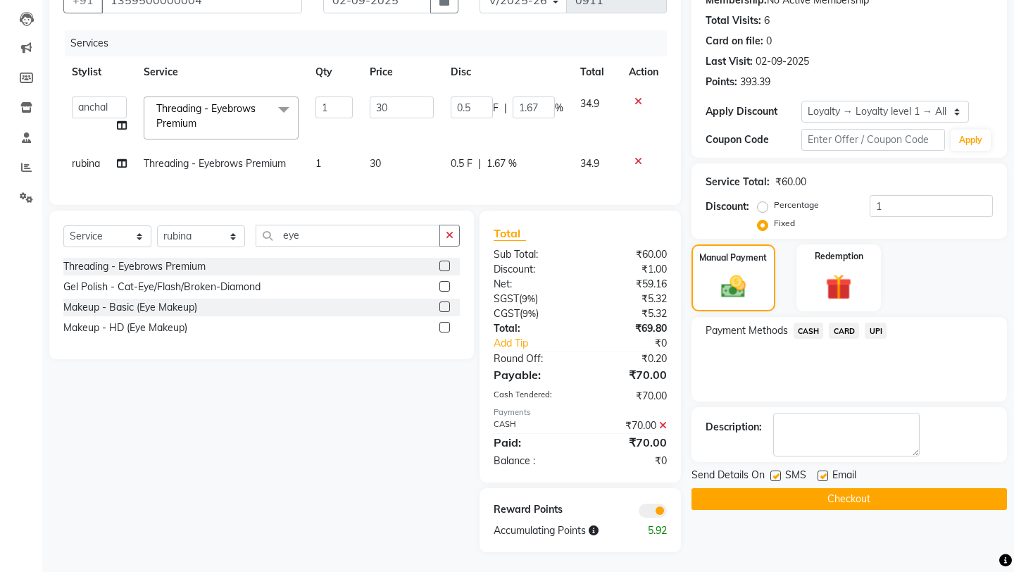
scroll to position [145, 0]
click at [815, 487] on button "Checkout" at bounding box center [849, 498] width 315 height 22
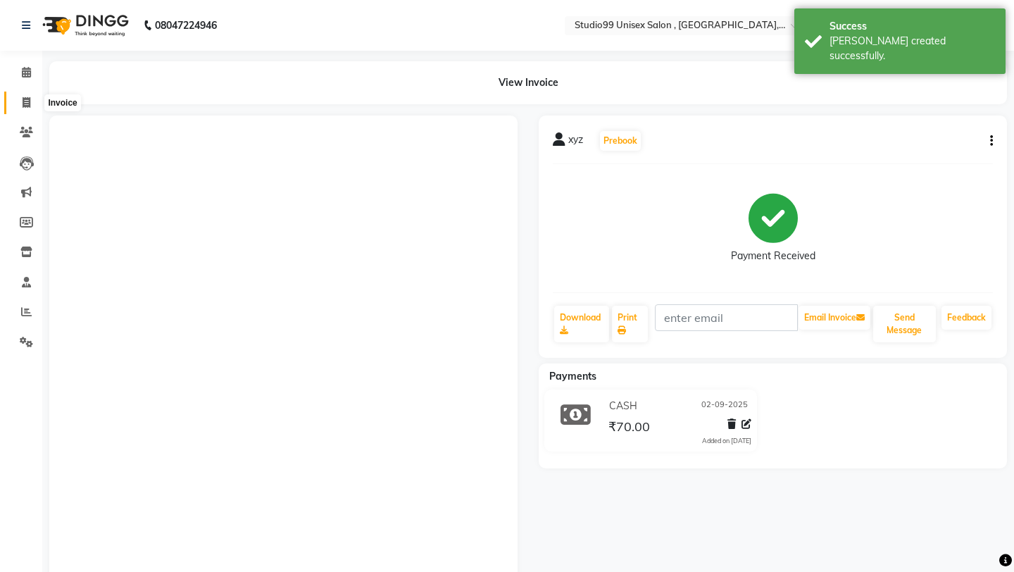
click at [25, 109] on span at bounding box center [26, 103] width 25 height 16
select select "service"
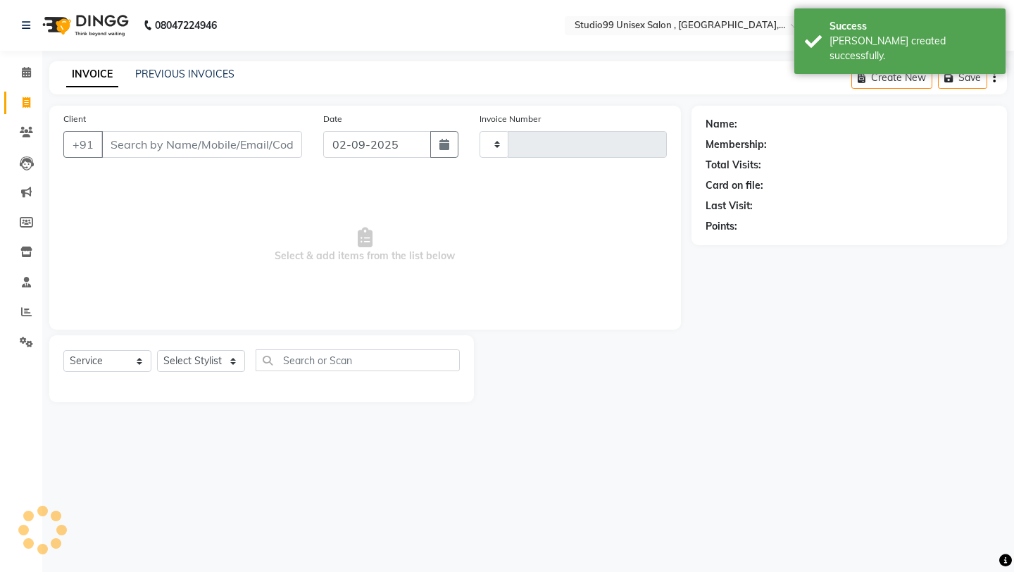
type input "0912"
select select "8117"
click at [213, 73] on link "PREVIOUS INVOICES" at bounding box center [184, 74] width 99 height 13
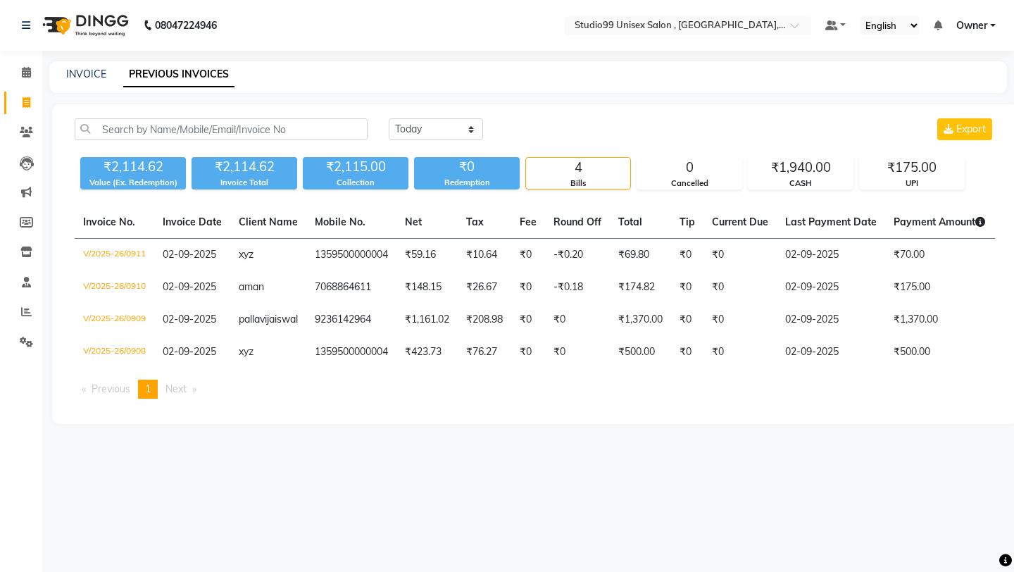
click at [425, 115] on div "[DATE] [DATE] Custom Range Export ₹2,114.62 Value (Ex. Redemption) ₹2,114.62 In…" at bounding box center [535, 264] width 966 height 320
click at [425, 131] on select "[DATE] [DATE] Custom Range" at bounding box center [436, 129] width 94 height 22
select select "range"
click at [538, 122] on input "02-09-2025" at bounding box center [550, 130] width 99 height 20
select select "9"
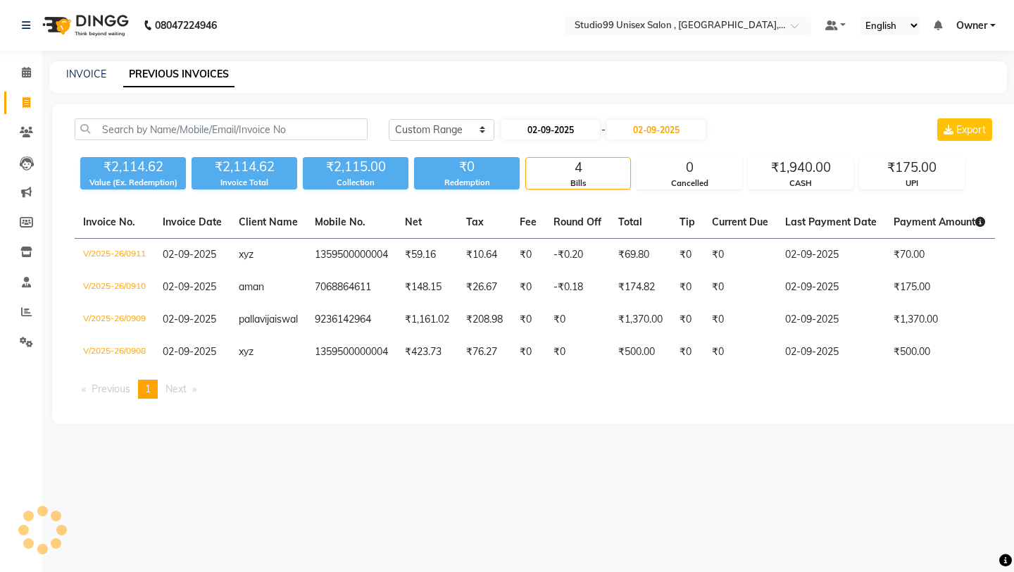
select select "2025"
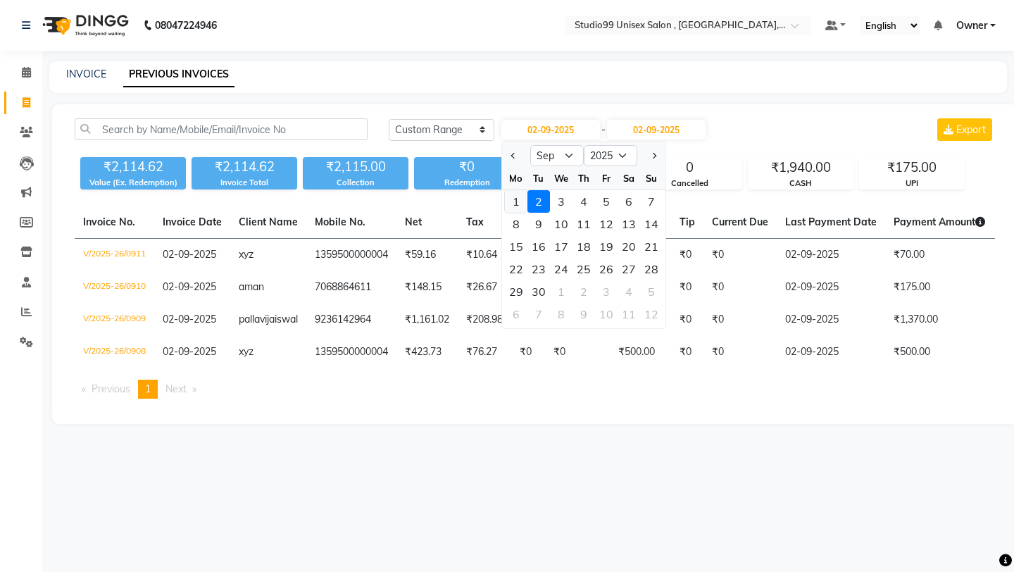
click at [512, 201] on div "1" at bounding box center [516, 201] width 23 height 23
type input "01-09-2025"
